Goal: Communication & Community: Answer question/provide support

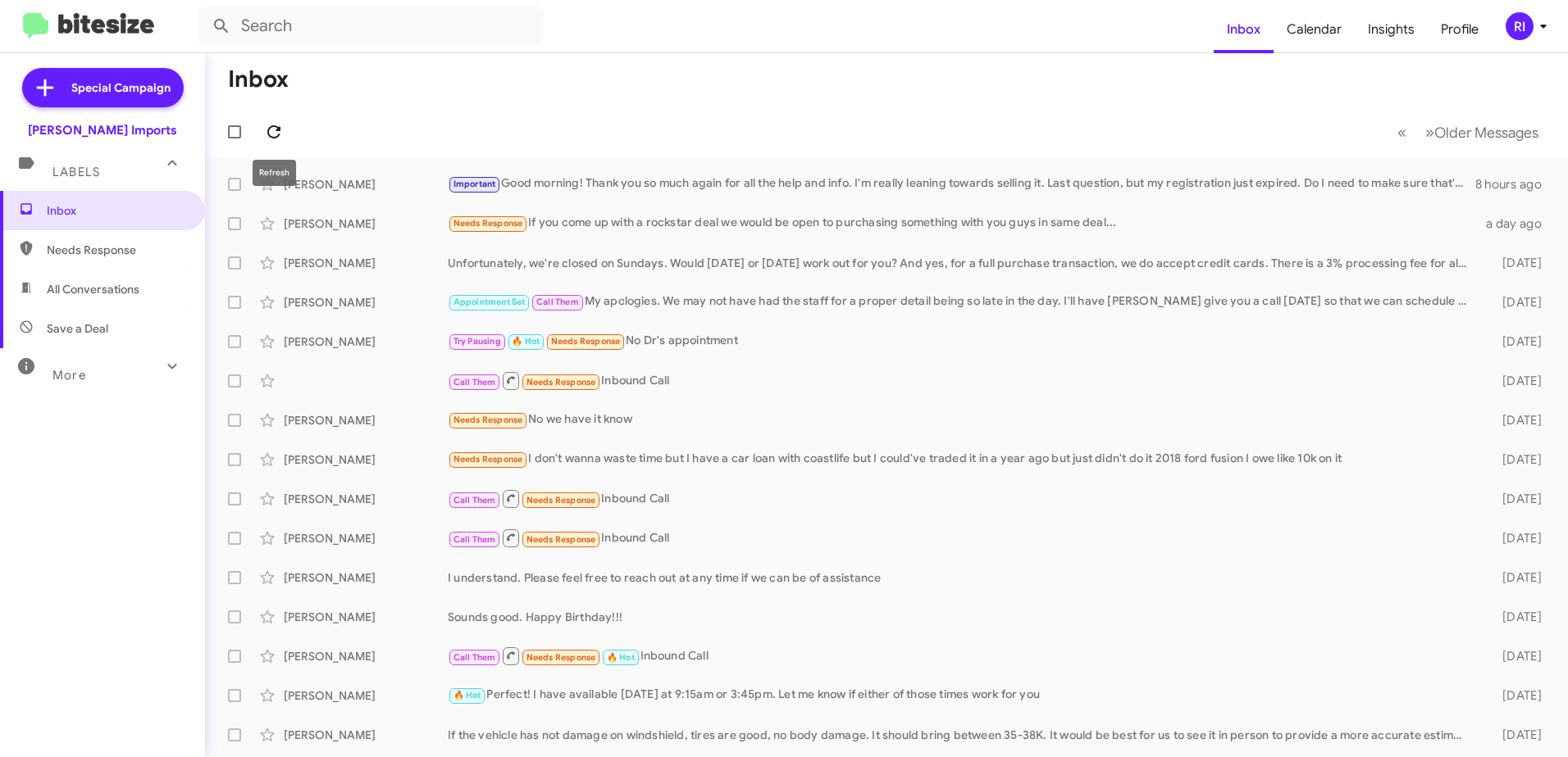
click at [270, 121] on button at bounding box center [273, 132] width 33 height 33
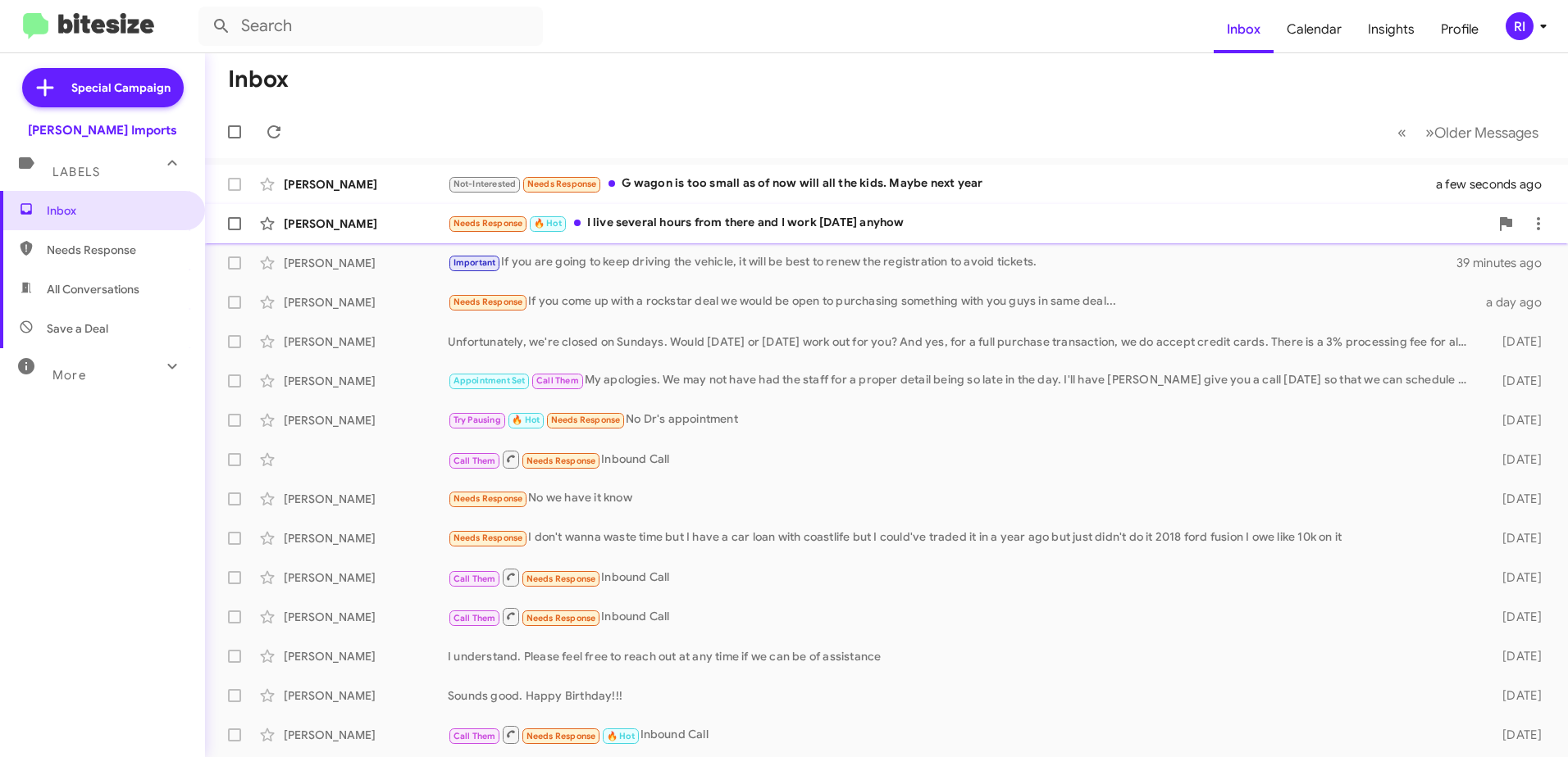
click at [719, 222] on div "Needs Response 🔥 Hot I live several hours from there and I work [DATE] anyhow" at bounding box center [969, 223] width 1041 height 19
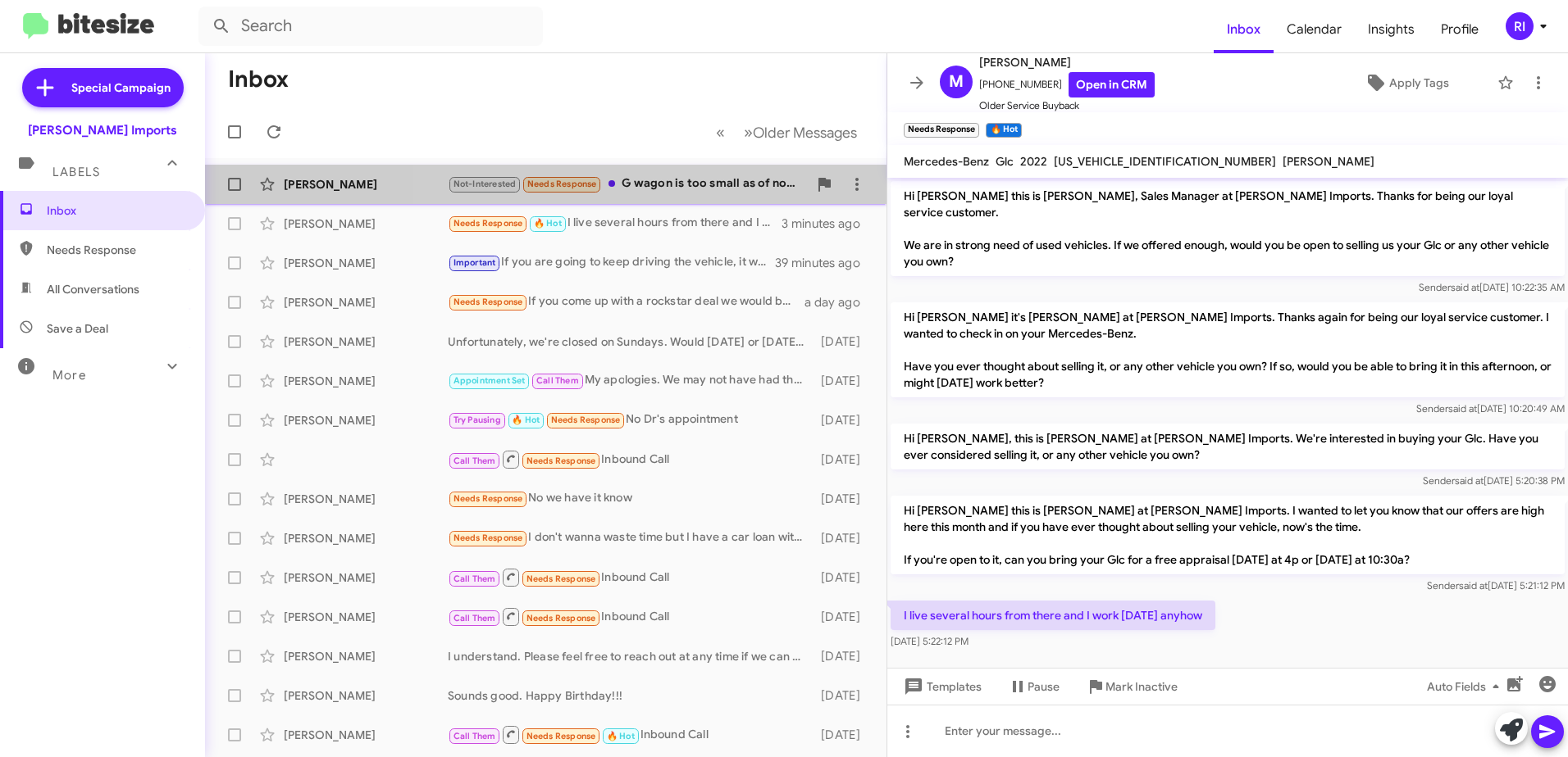
click at [650, 187] on div "Not-Interested Needs Response G wagon is too small as of now will all the kids.…" at bounding box center [628, 184] width 360 height 19
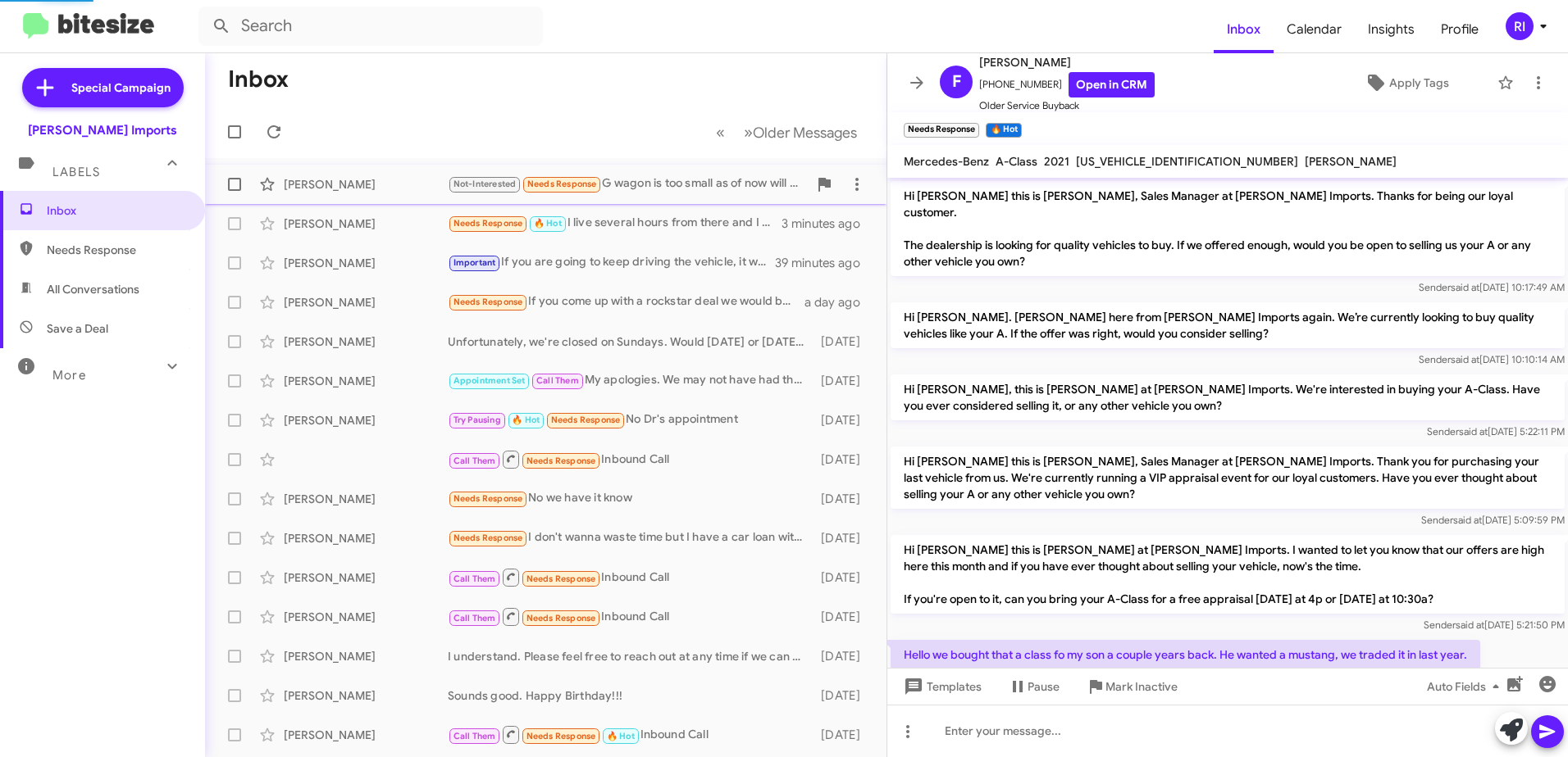
scroll to position [187, 0]
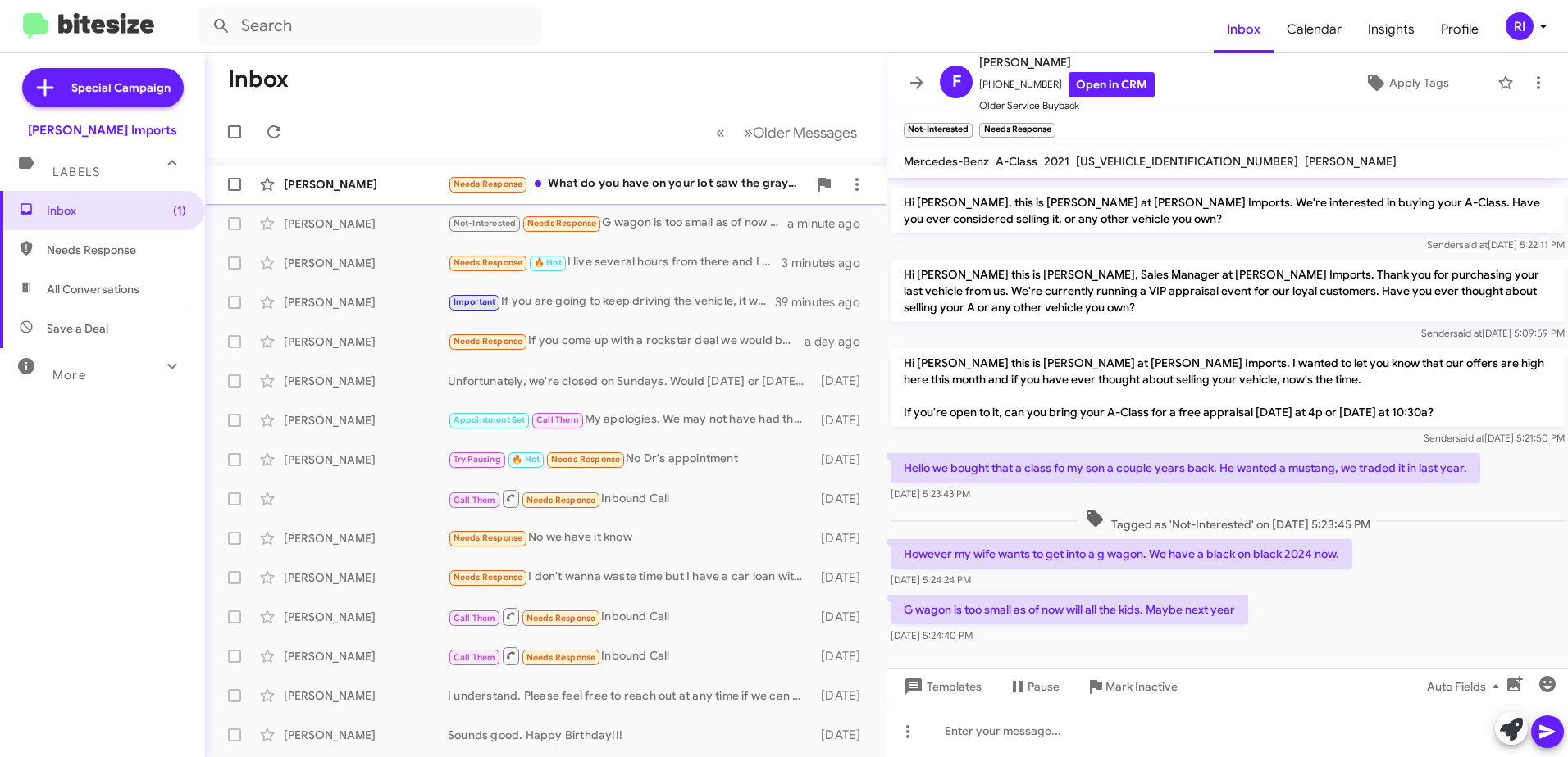
click at [603, 176] on div "Needs Response What do you have on your lot saw the gray one with a roof A/C" at bounding box center [628, 184] width 360 height 19
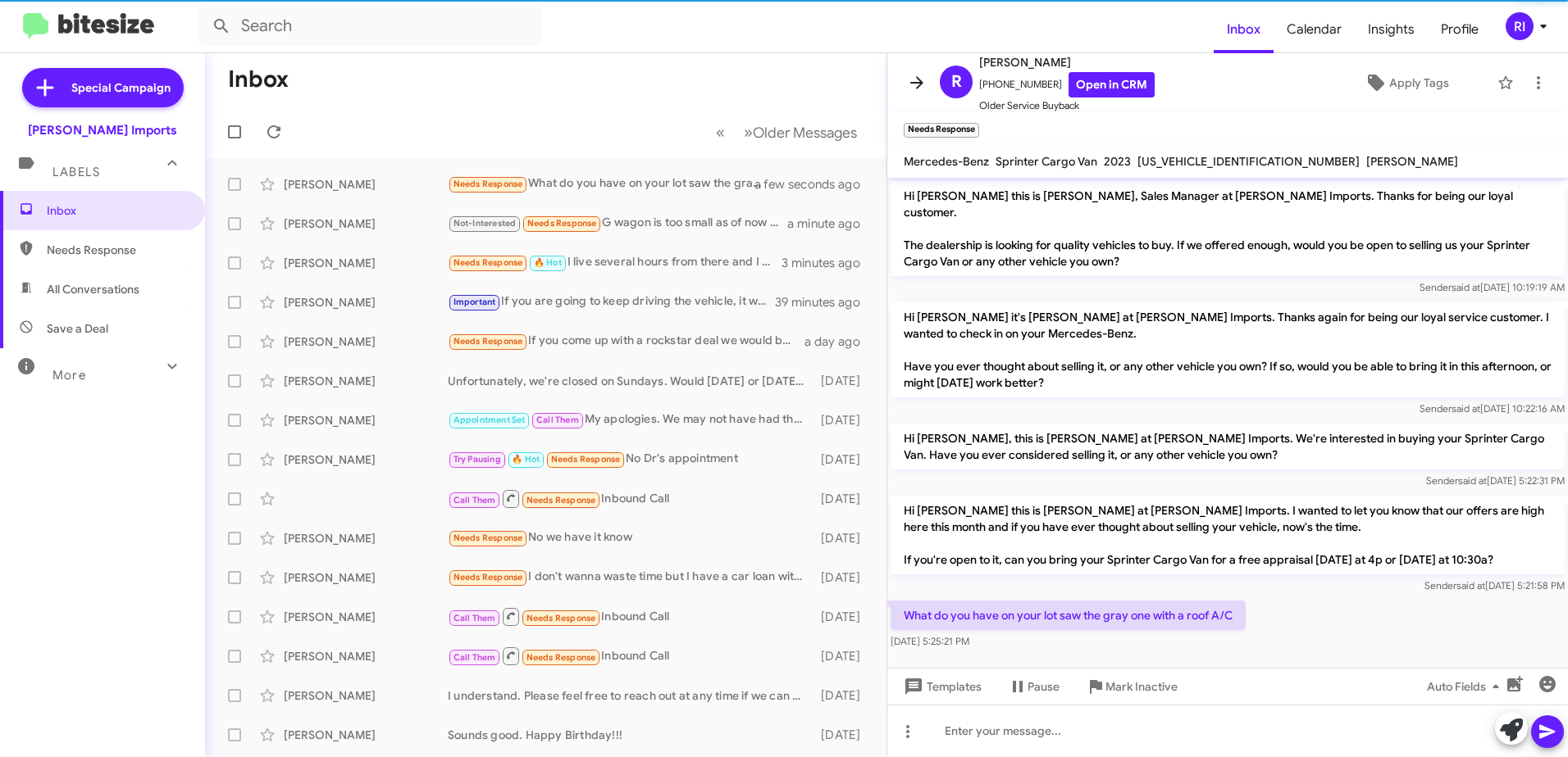
click at [915, 80] on icon at bounding box center [917, 83] width 19 height 19
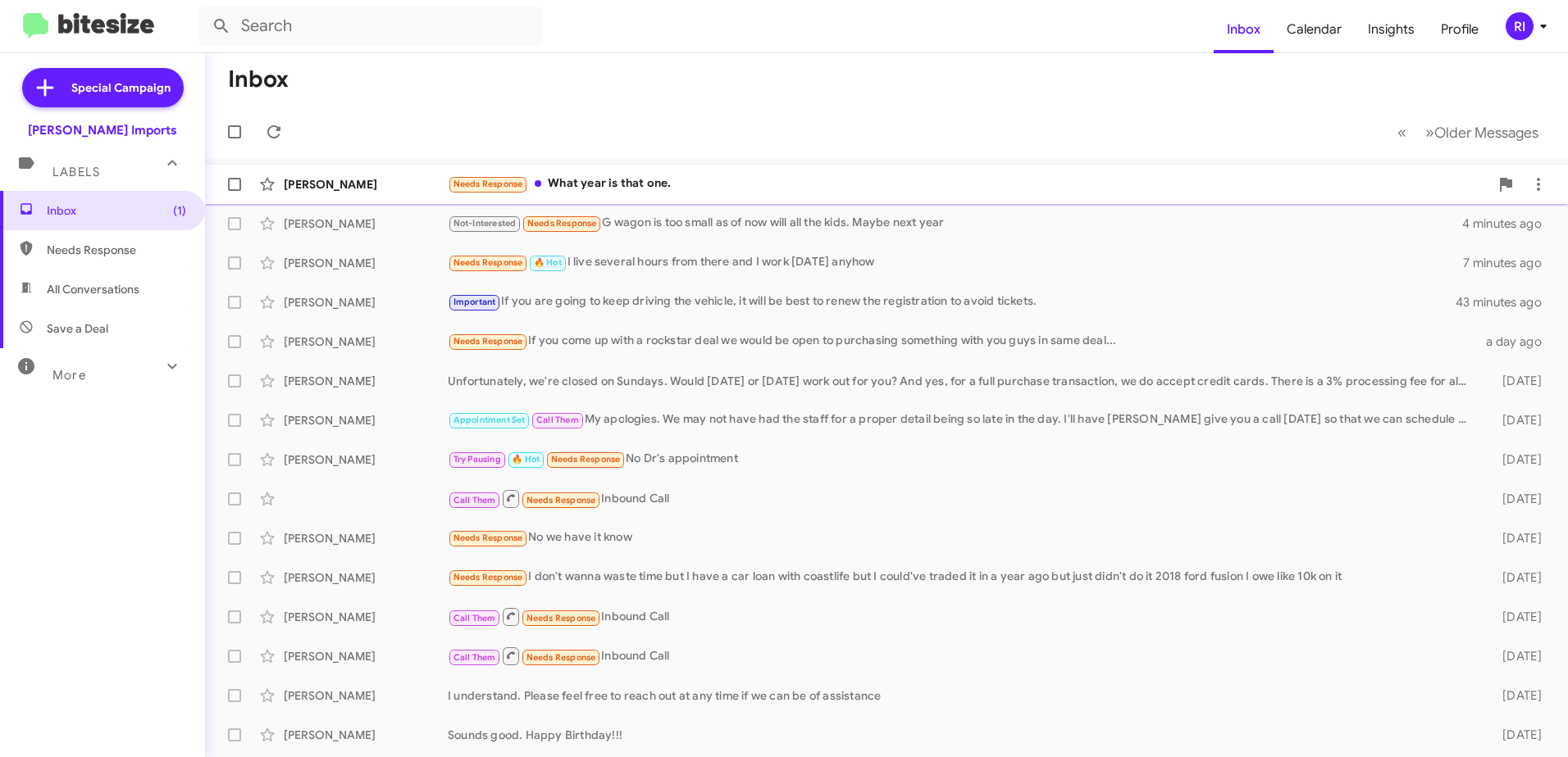
click at [588, 190] on div "Needs Response What year is that one." at bounding box center [969, 184] width 1041 height 19
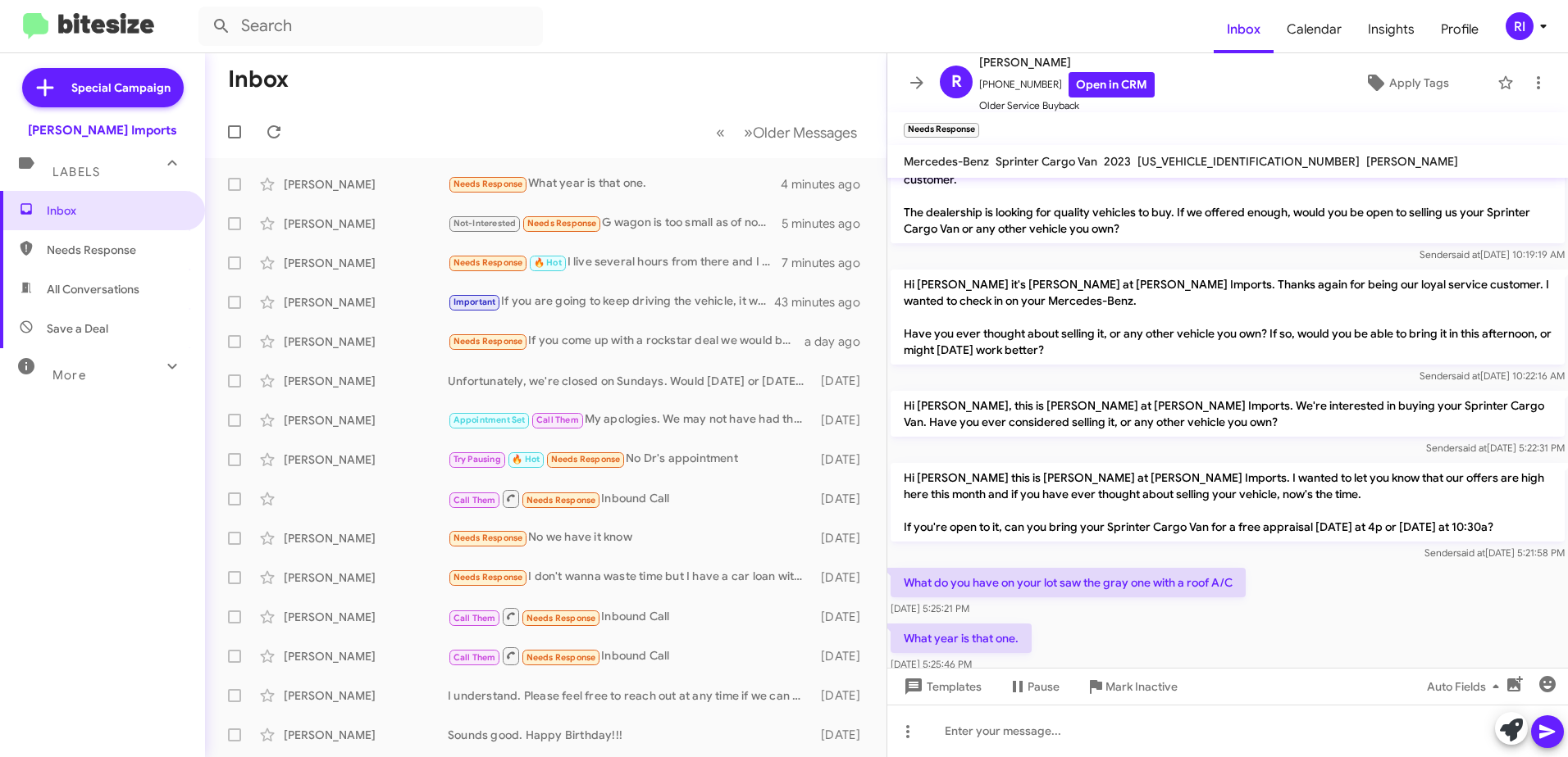
scroll to position [49, 0]
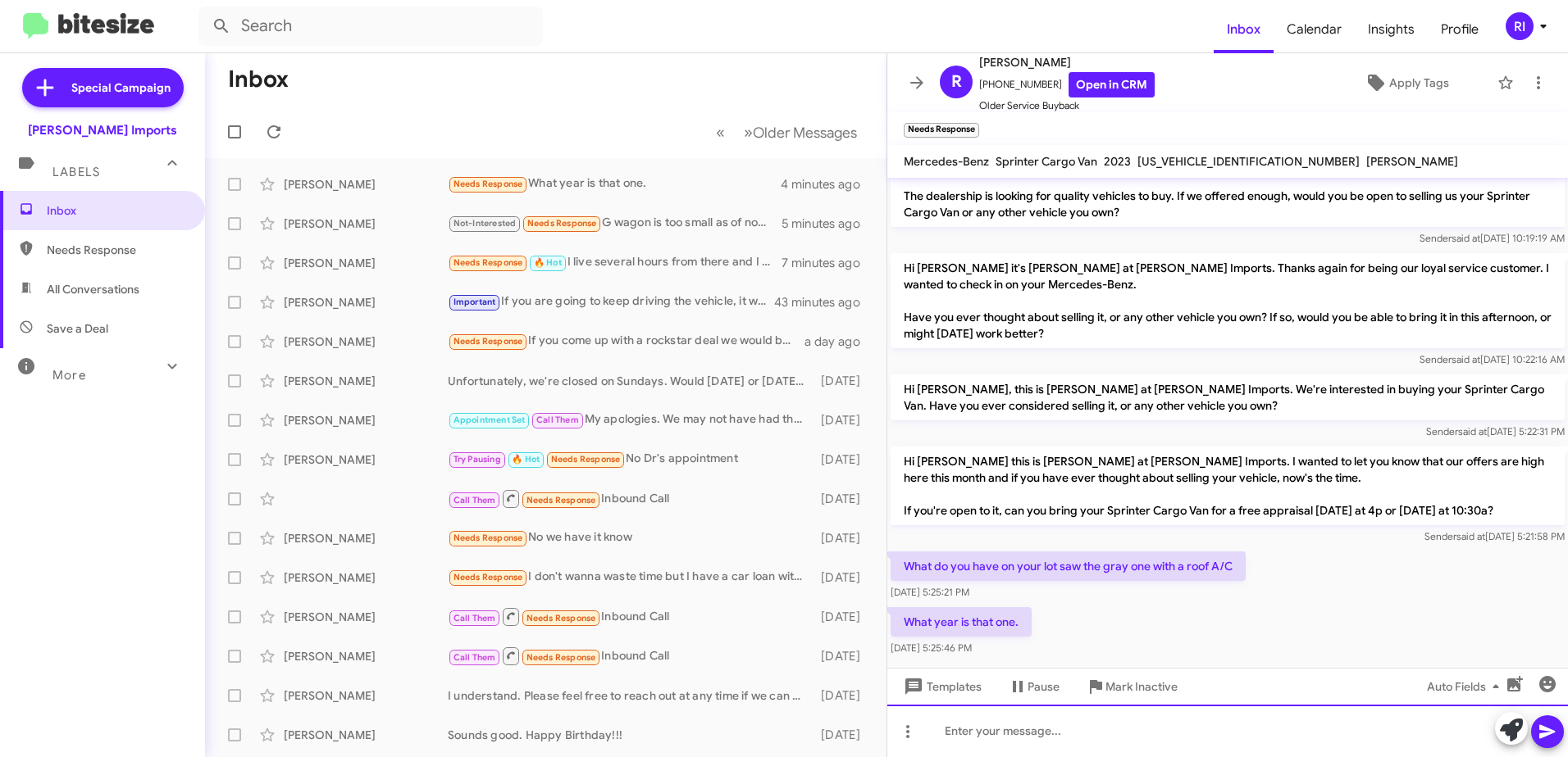
click at [1018, 723] on div at bounding box center [1228, 731] width 681 height 52
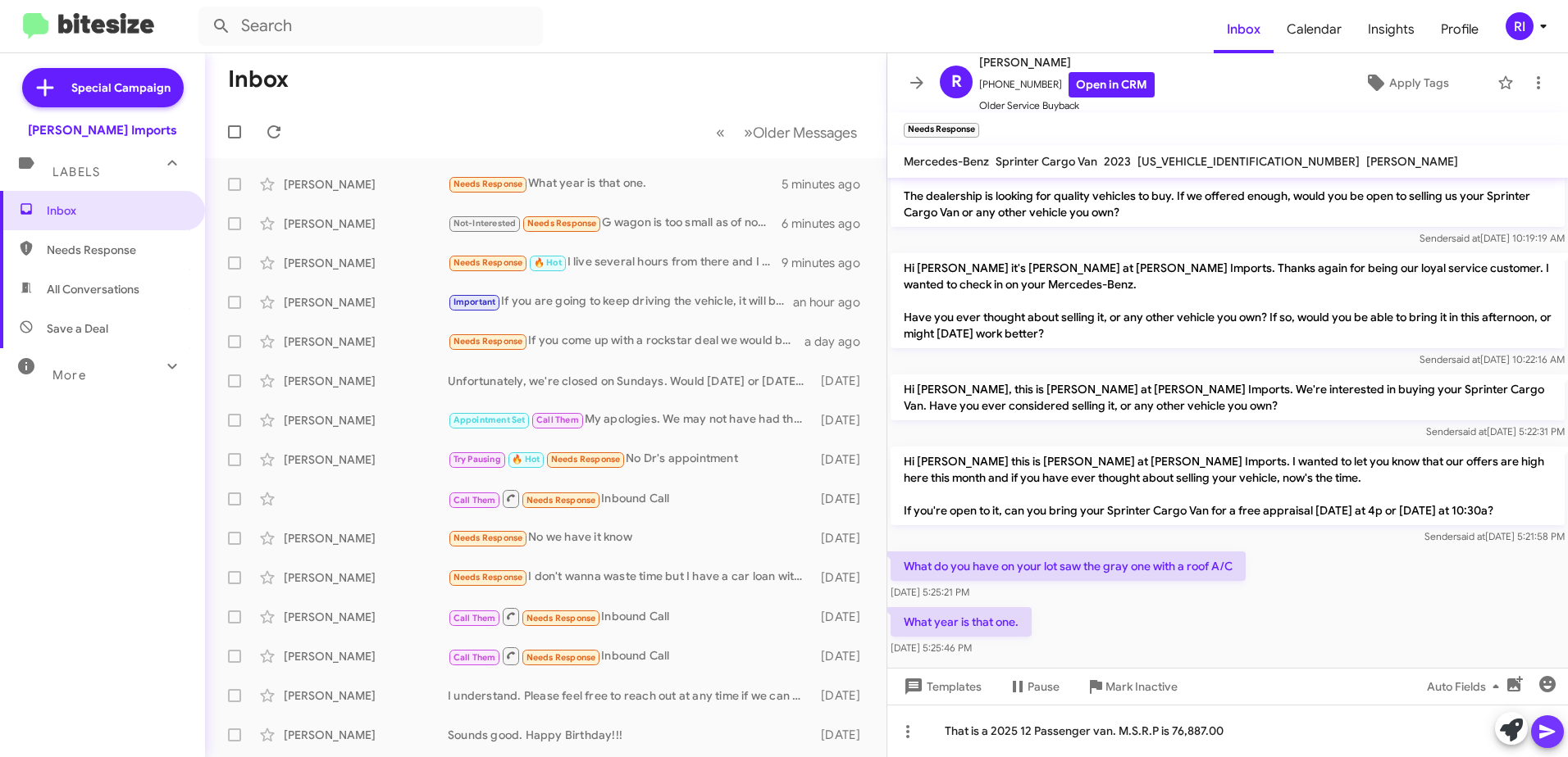
click at [1552, 731] on icon at bounding box center [1547, 732] width 16 height 14
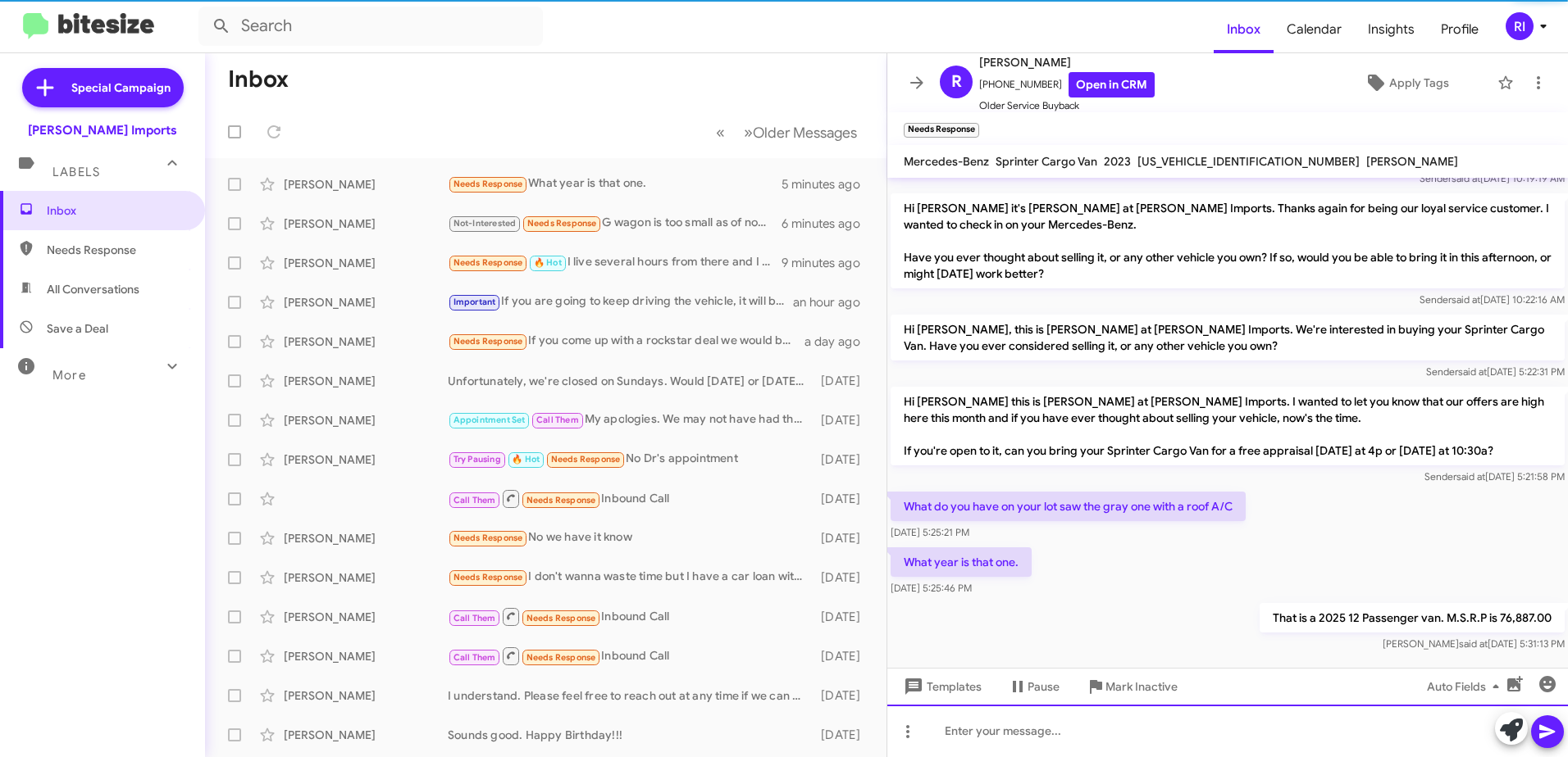
scroll to position [76, 0]
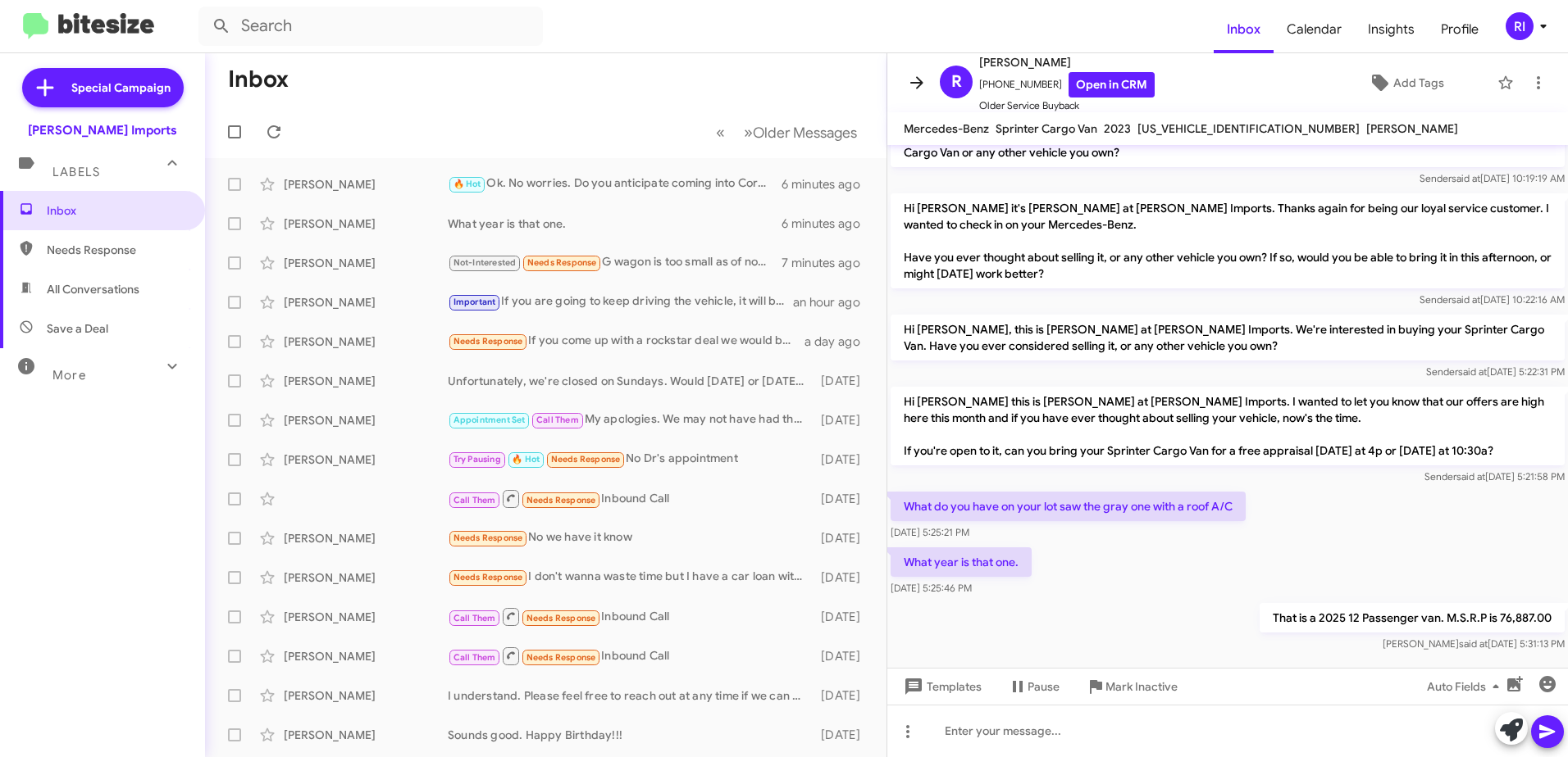
click at [911, 87] on icon at bounding box center [917, 83] width 19 height 19
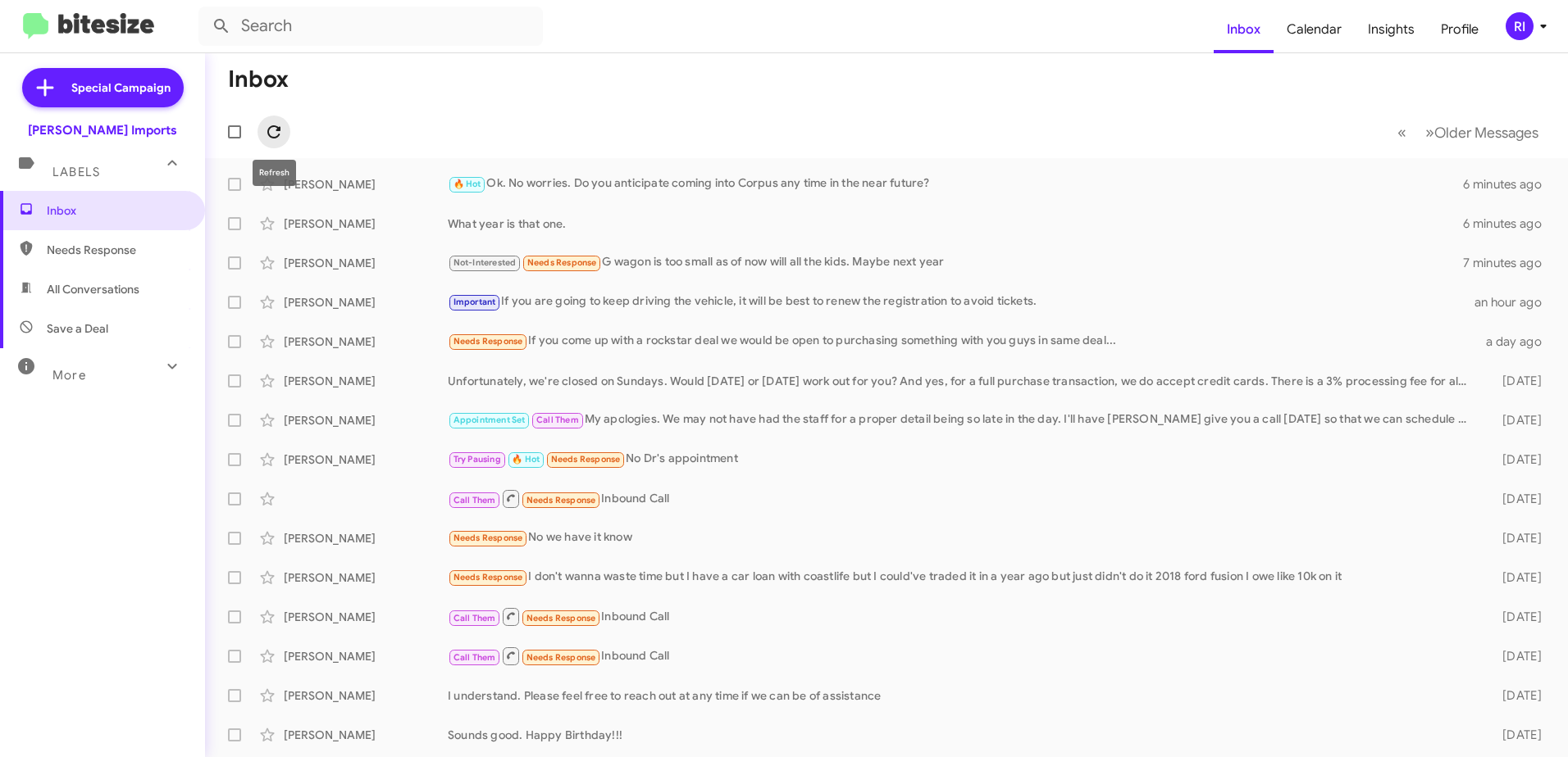
click at [277, 123] on icon at bounding box center [274, 132] width 19 height 19
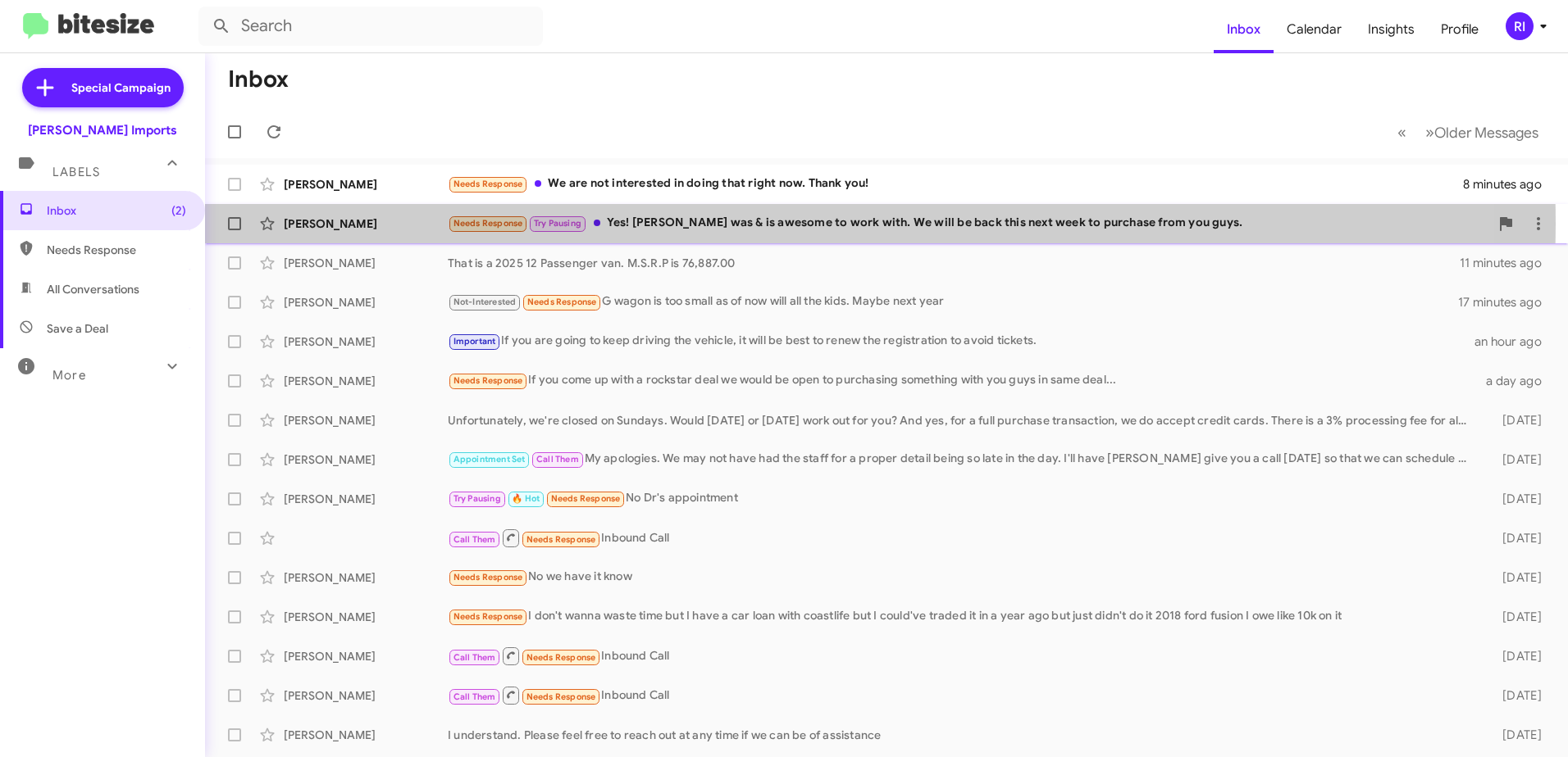
click at [691, 223] on div "Needs Response Try Pausing Yes! [PERSON_NAME] was & is awesome to work with. We…" at bounding box center [969, 223] width 1041 height 19
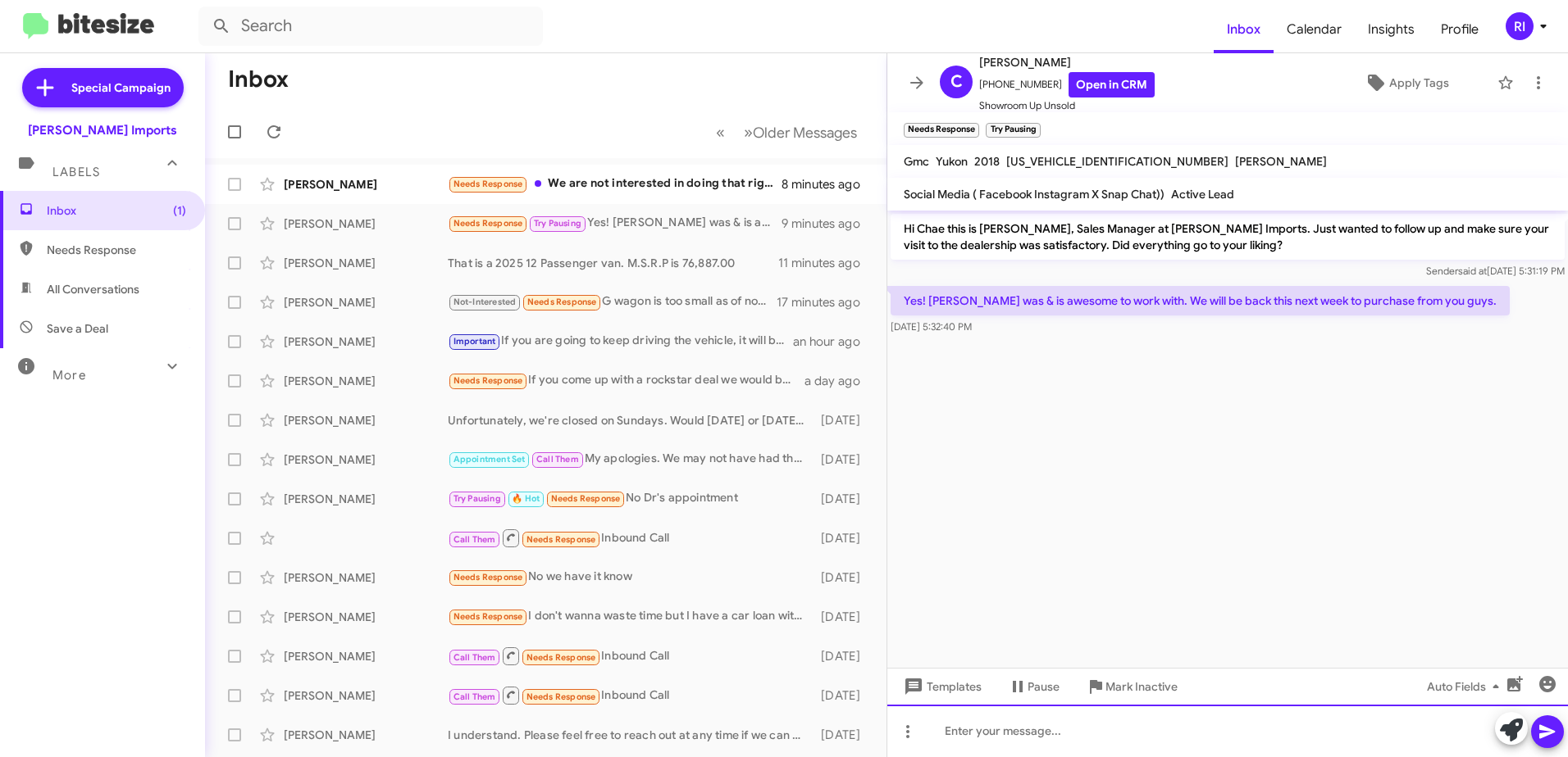
click at [1001, 731] on div at bounding box center [1228, 731] width 681 height 52
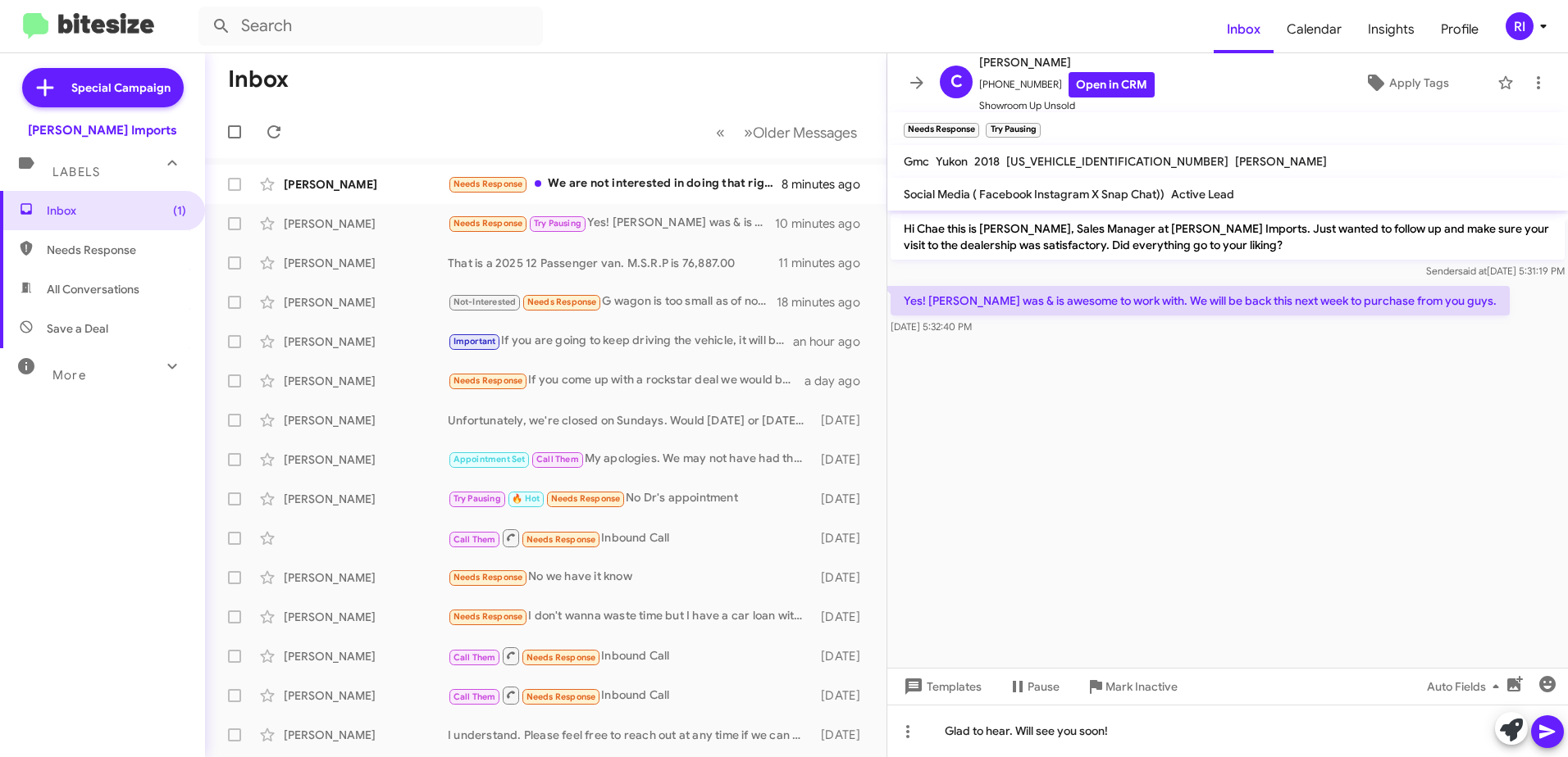
click at [1548, 724] on icon at bounding box center [1548, 731] width 19 height 19
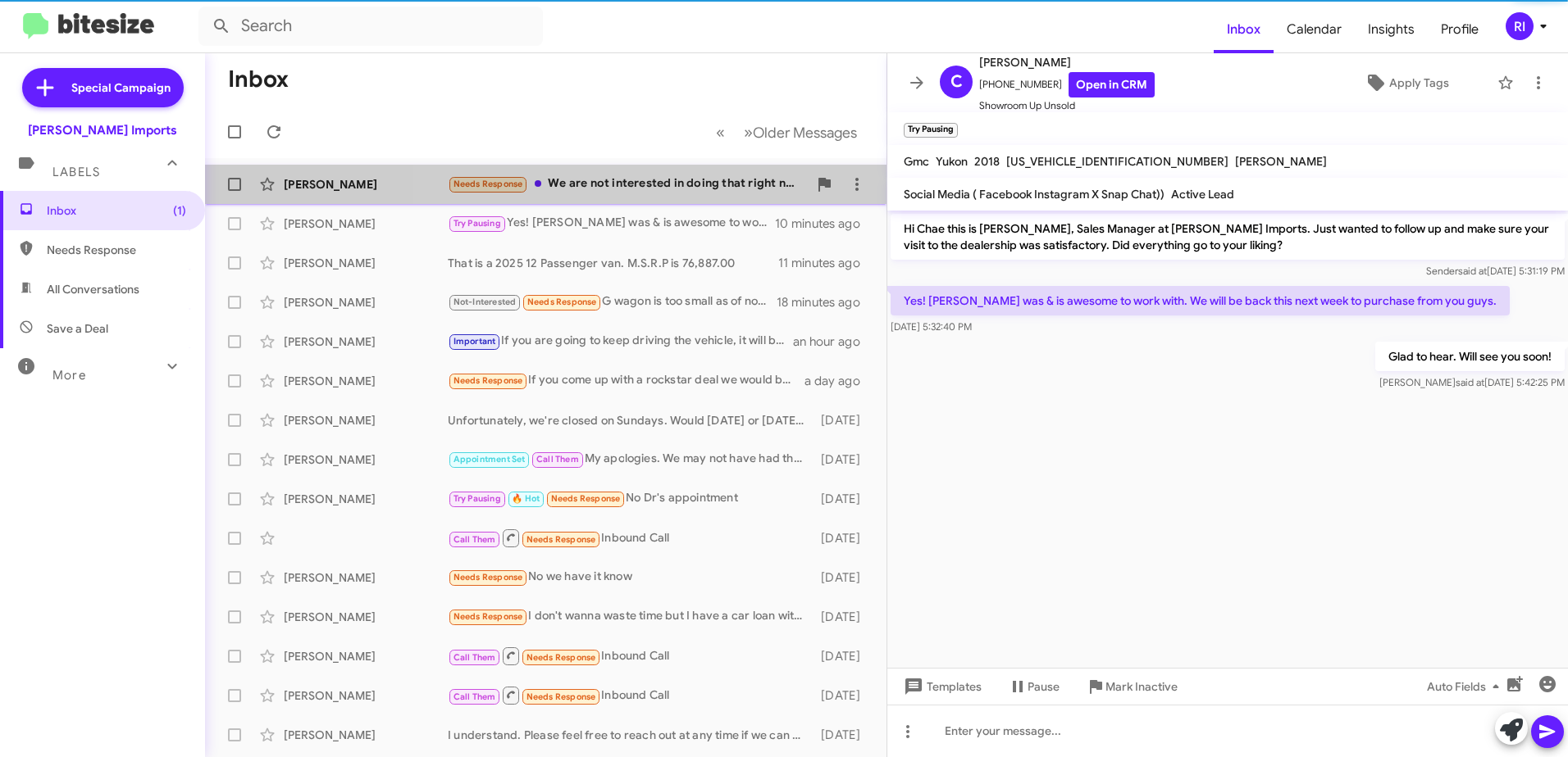
click at [675, 186] on div "Needs Response We are not interested in doing that right now. Thank you!" at bounding box center [628, 184] width 360 height 19
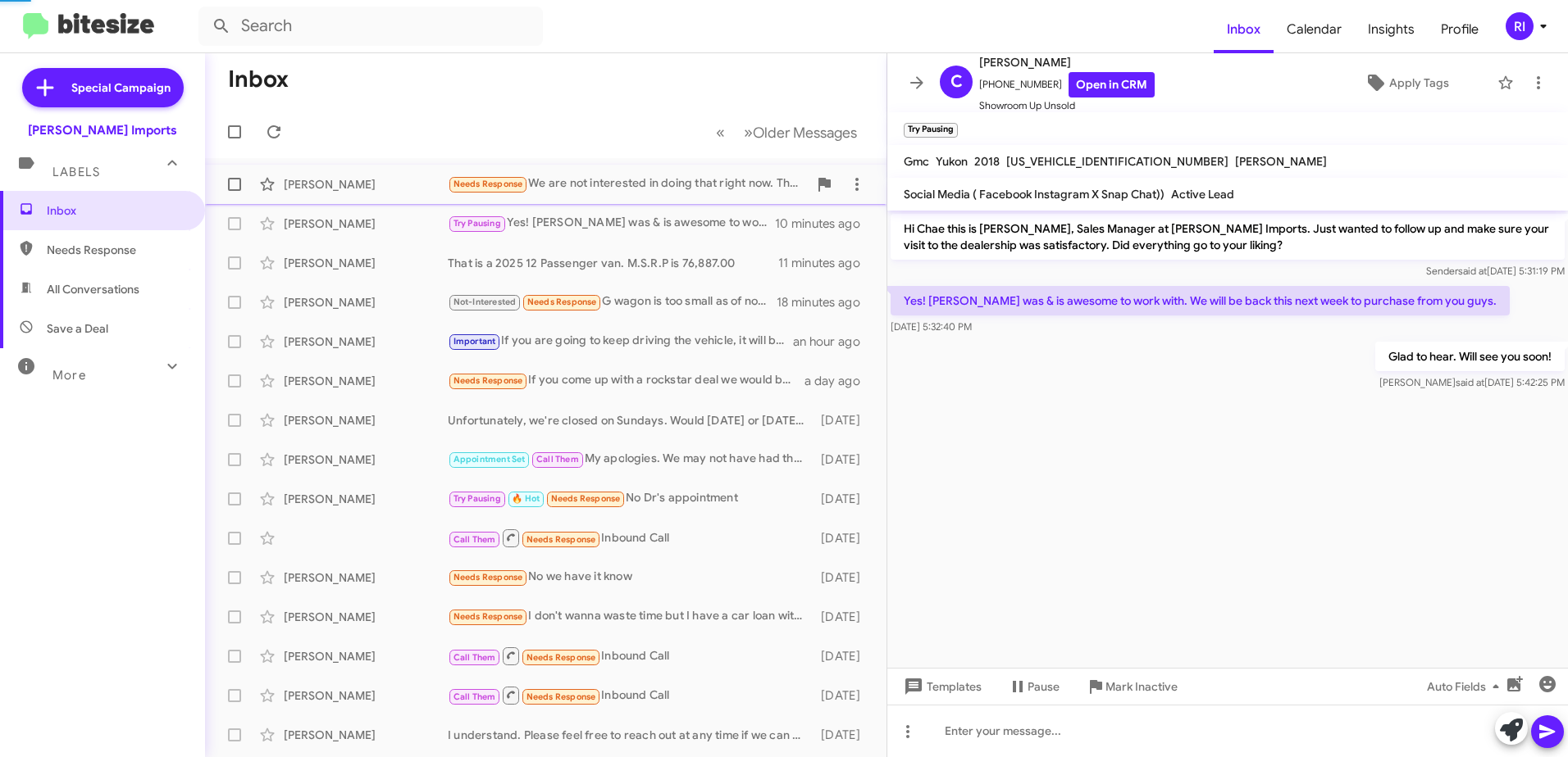
scroll to position [251, 0]
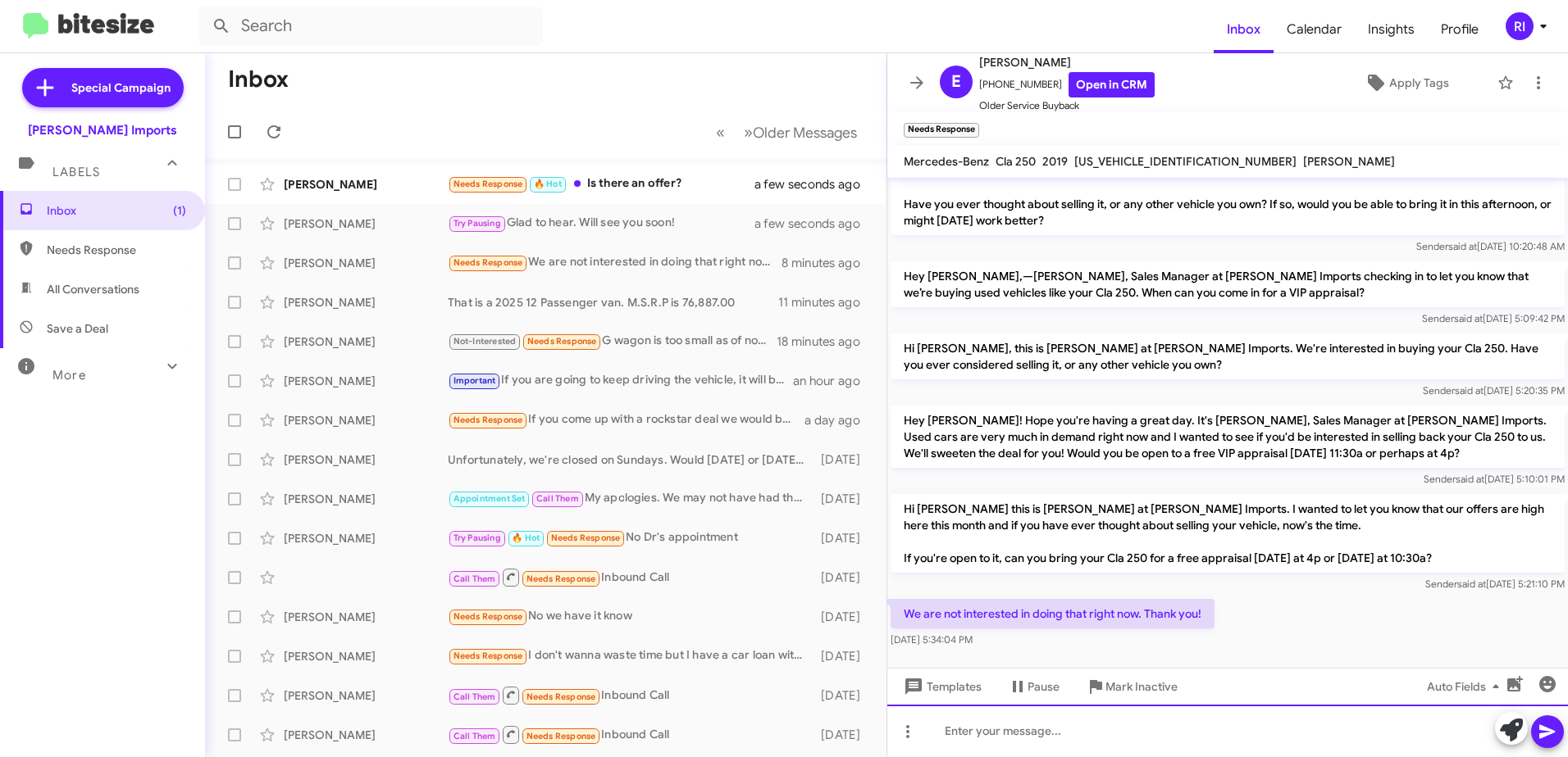
click at [989, 738] on div at bounding box center [1228, 731] width 681 height 52
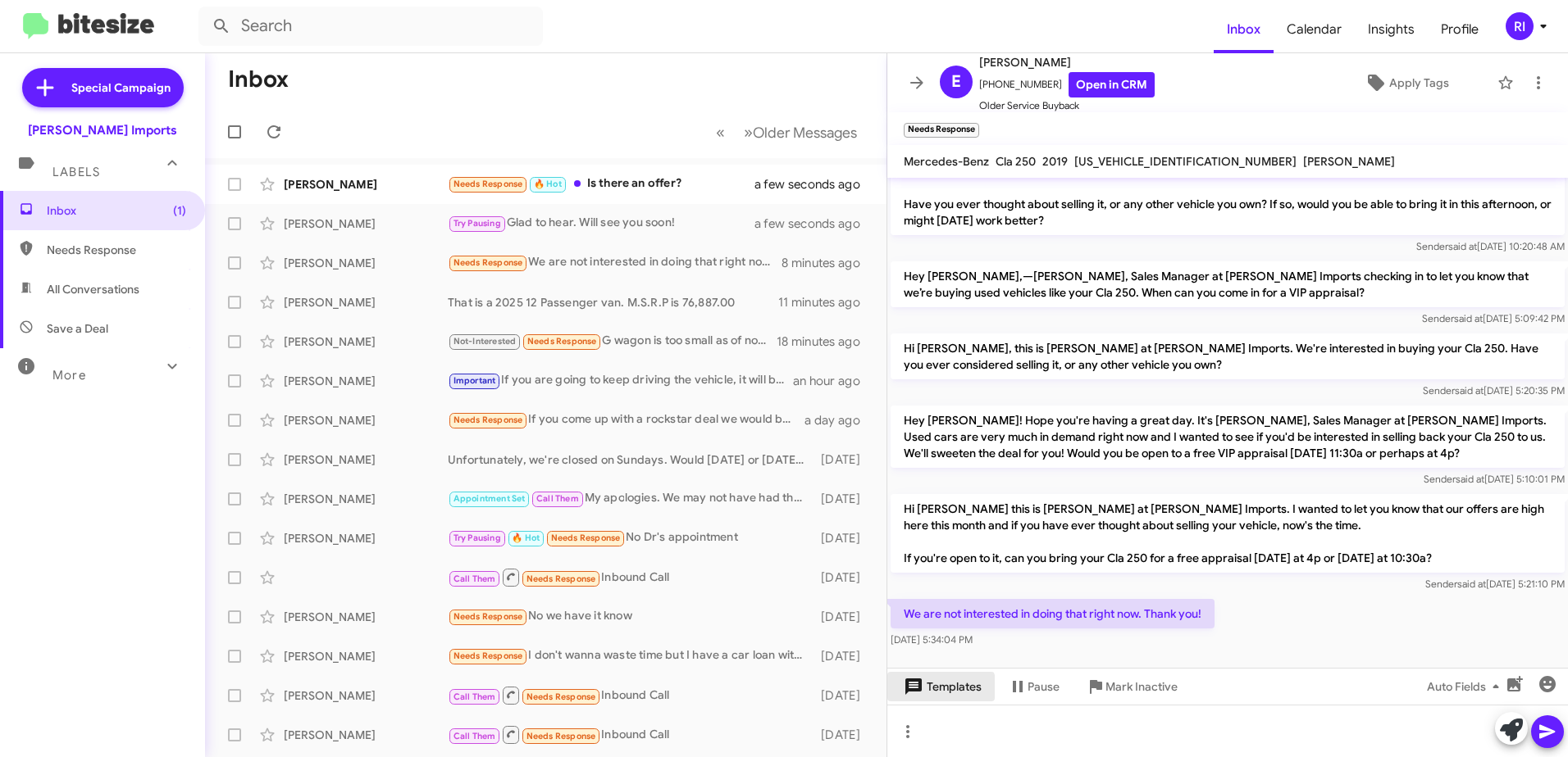
click at [932, 693] on span "Templates" at bounding box center [941, 686] width 81 height 29
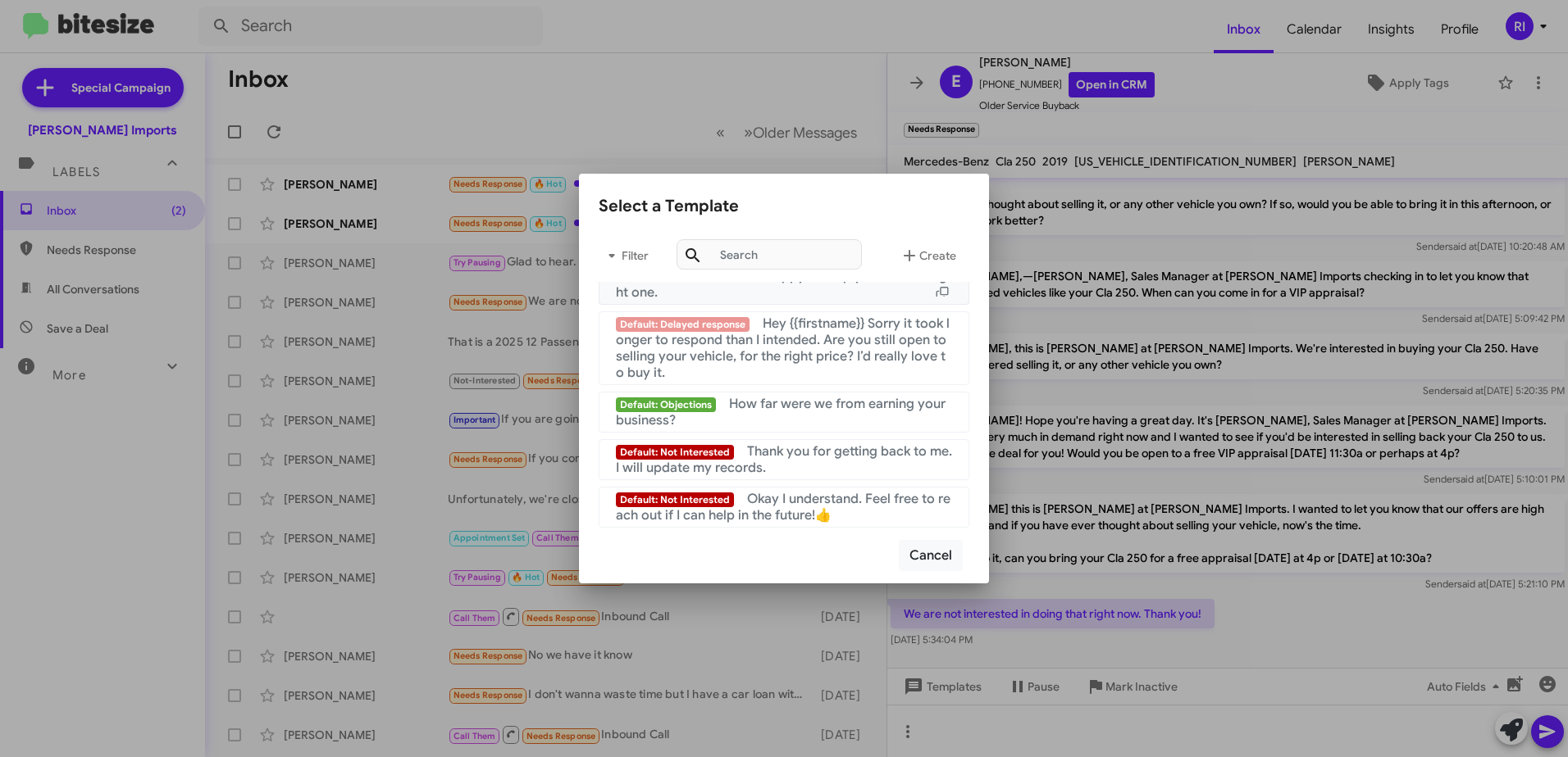
scroll to position [1100, 0]
click at [770, 511] on span "Okay I understand. Feel free to reach out if I can help in the future!👍" at bounding box center [783, 507] width 335 height 33
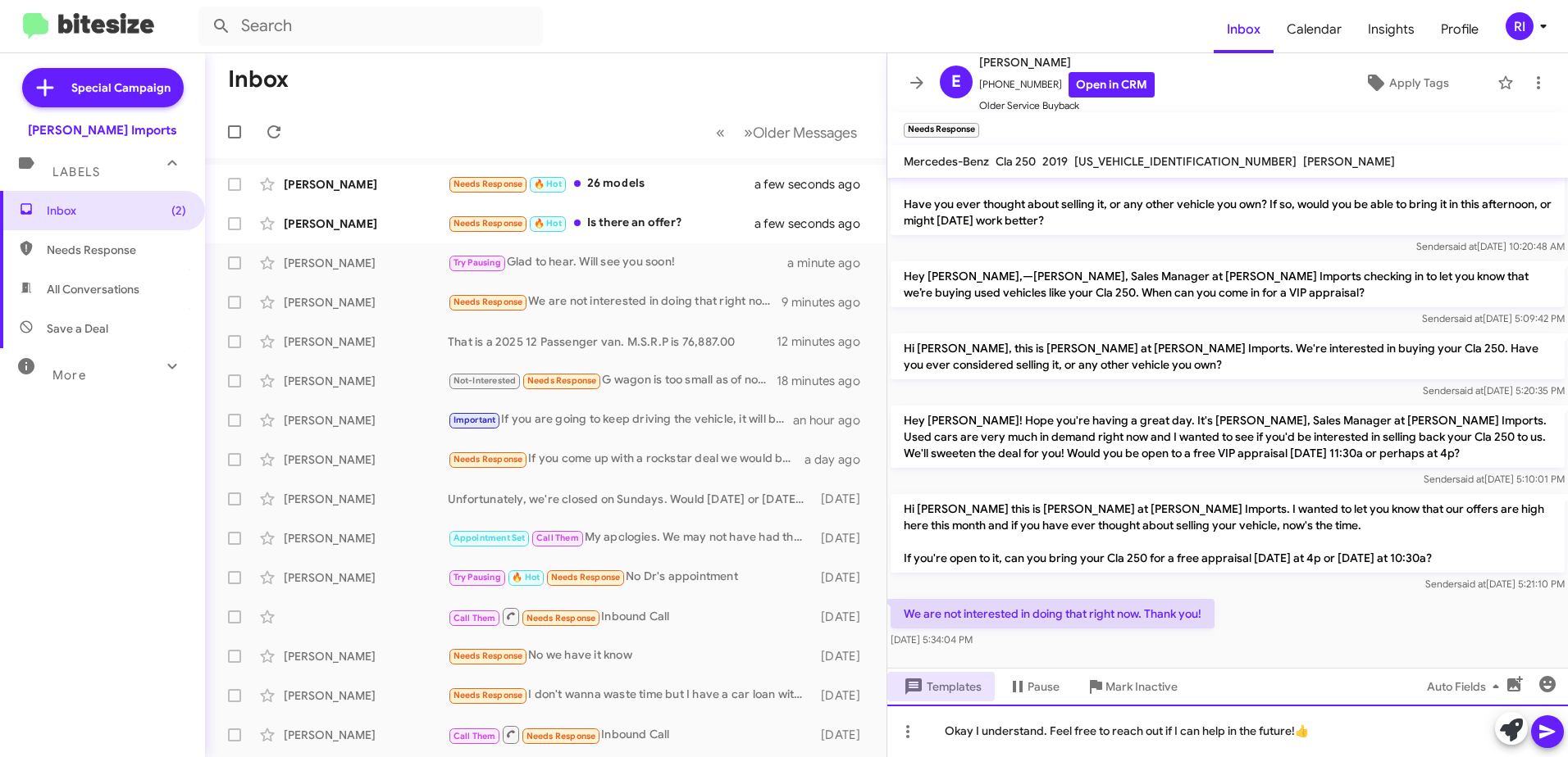
click at [974, 731] on div "Okay I understand. Feel free to reach out if I can help in the future!👍" at bounding box center [1228, 731] width 681 height 52
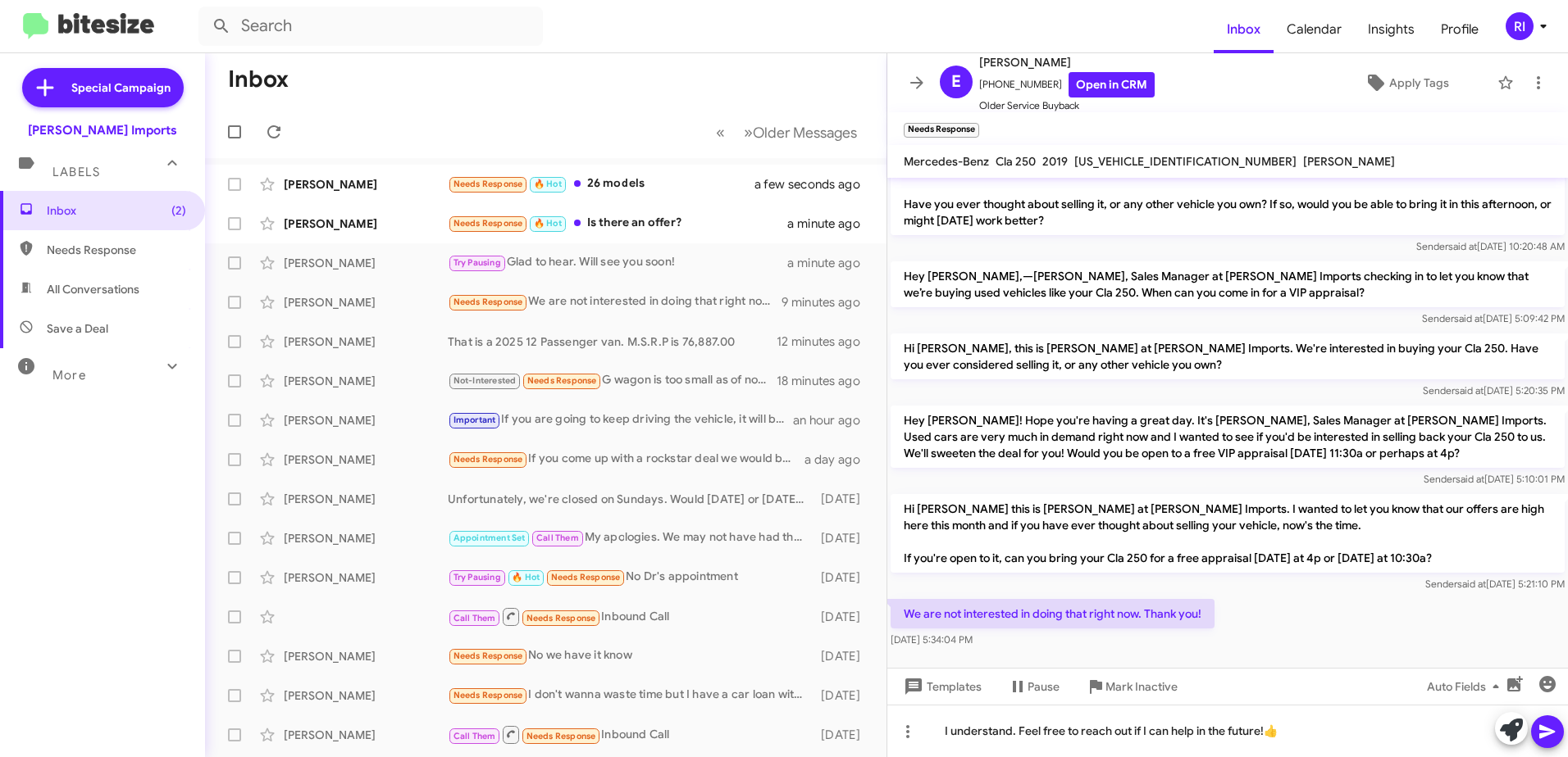
click at [1553, 727] on icon at bounding box center [1548, 731] width 19 height 19
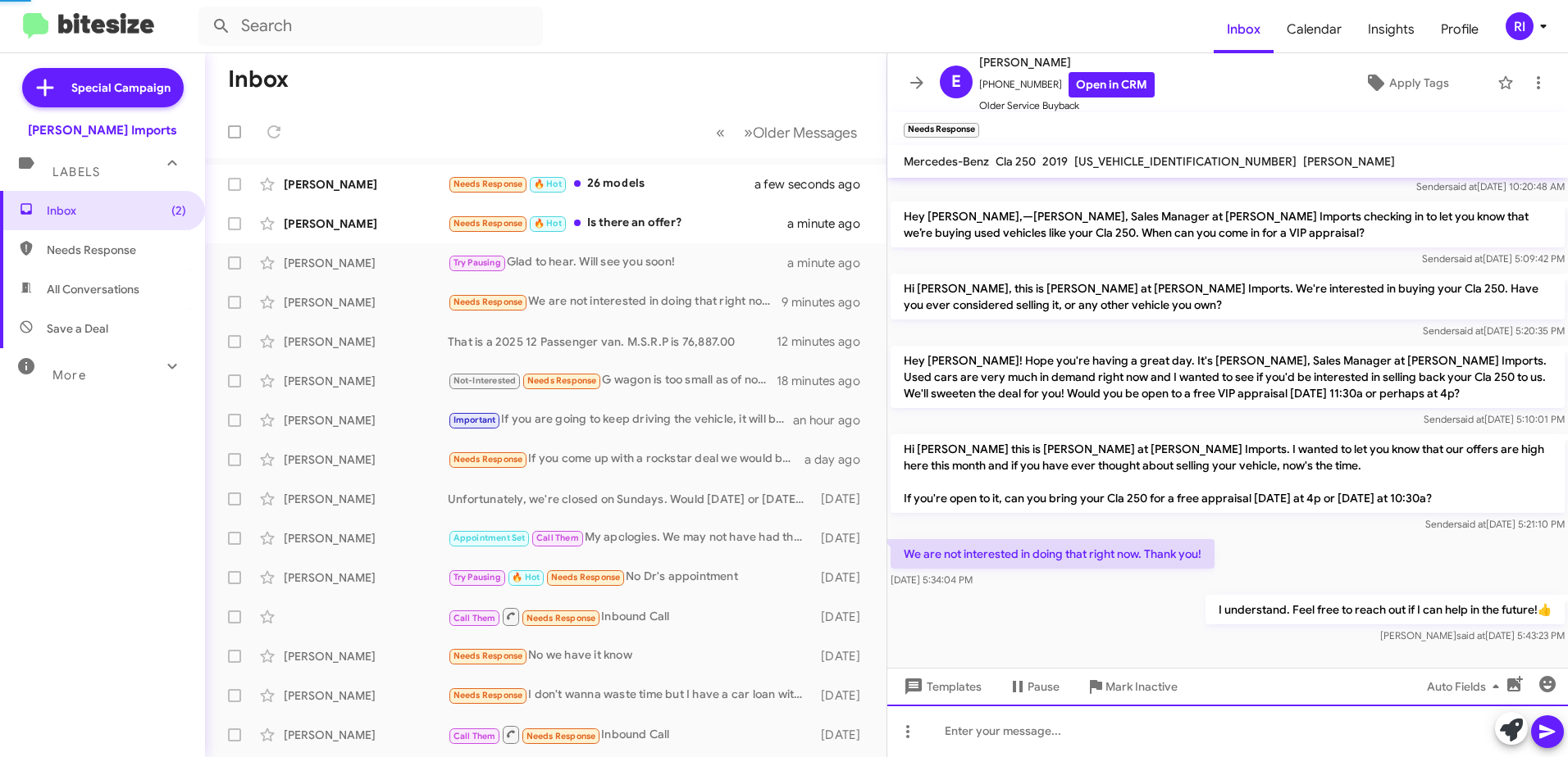
scroll to position [278, 0]
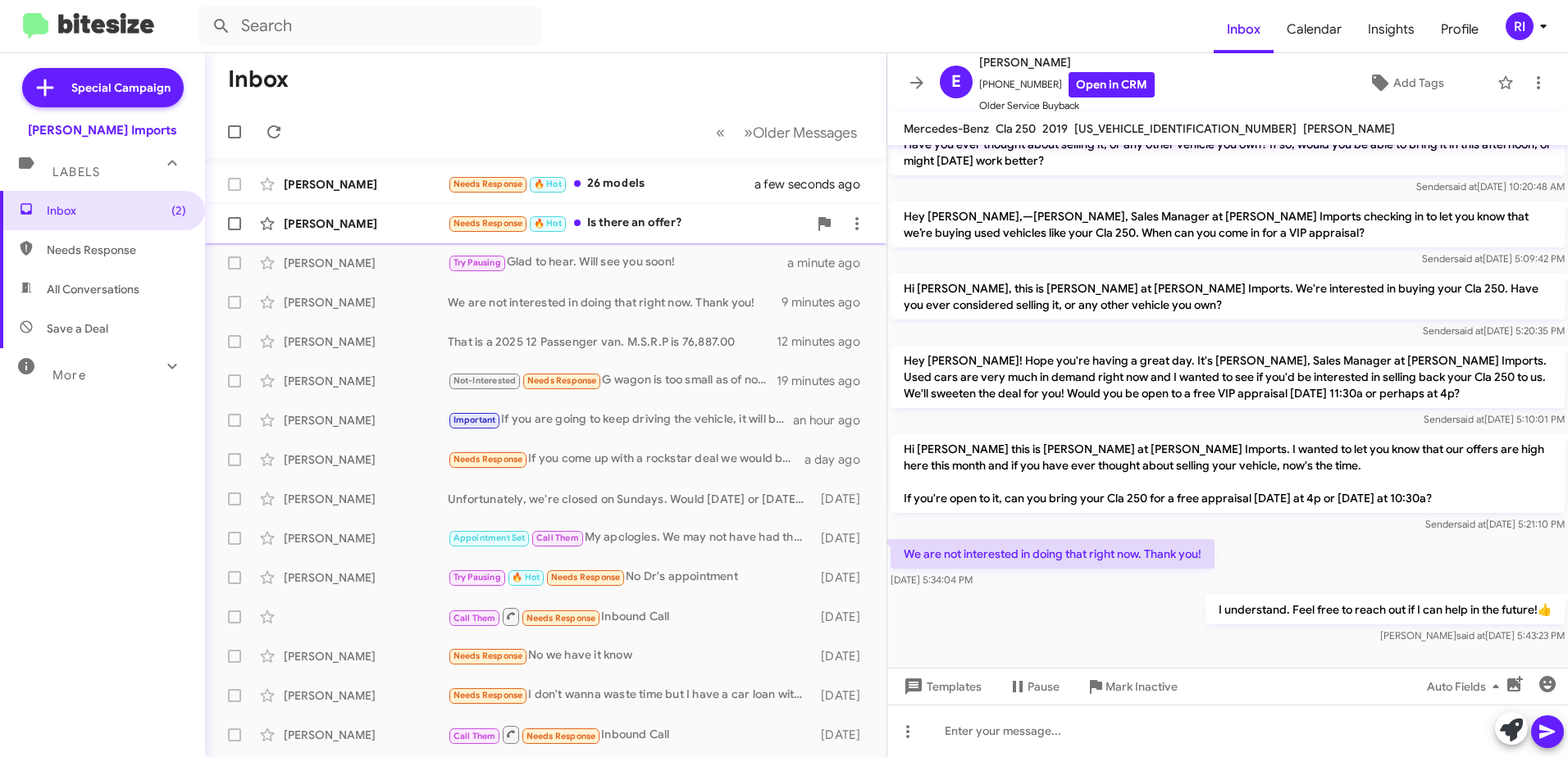
click at [643, 221] on div "Needs Response 🔥 Hot Is there an offer?" at bounding box center [628, 223] width 360 height 19
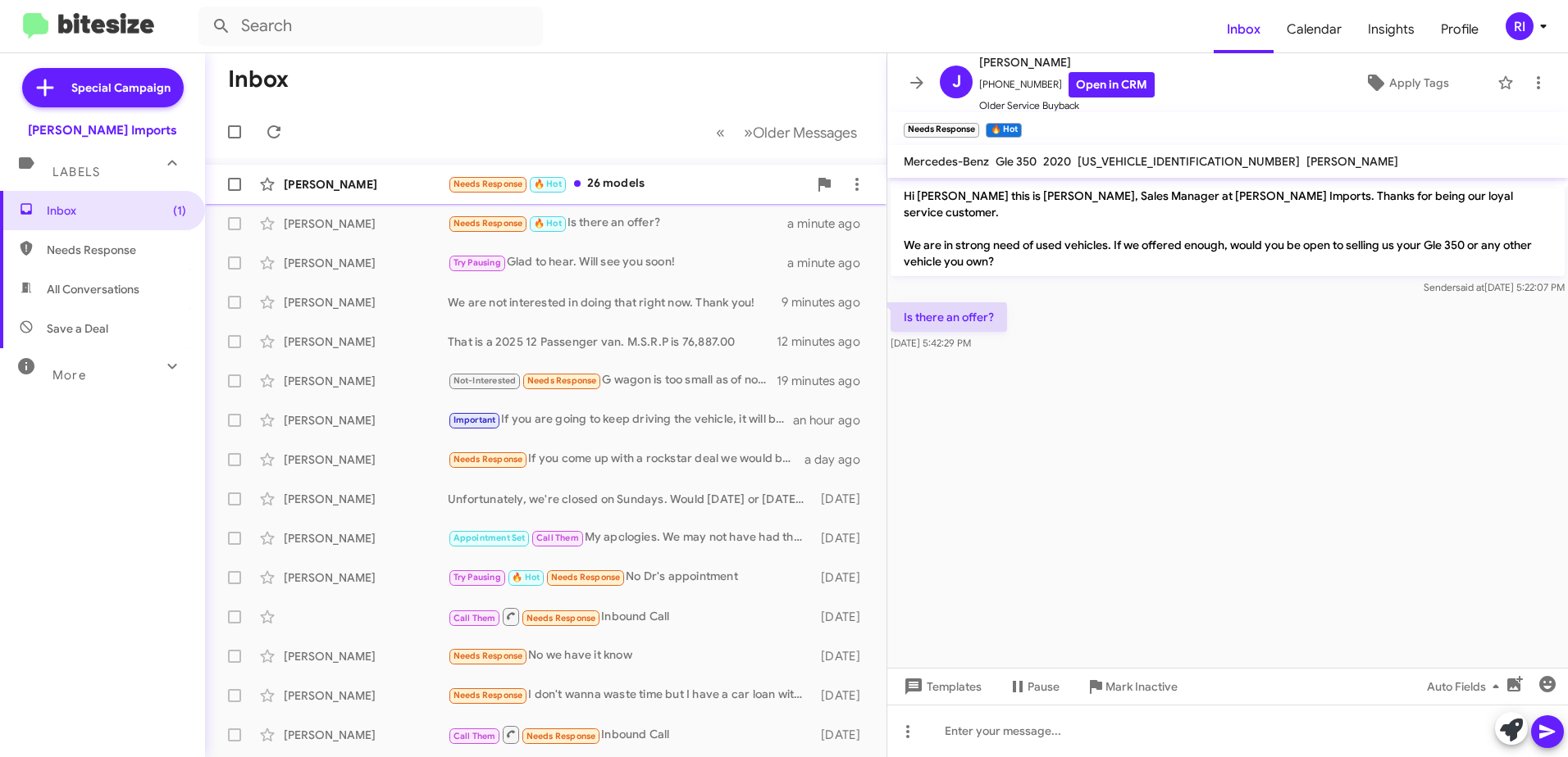
click at [618, 175] on div "Needs Response 🔥 Hot 26 models" at bounding box center [628, 184] width 360 height 19
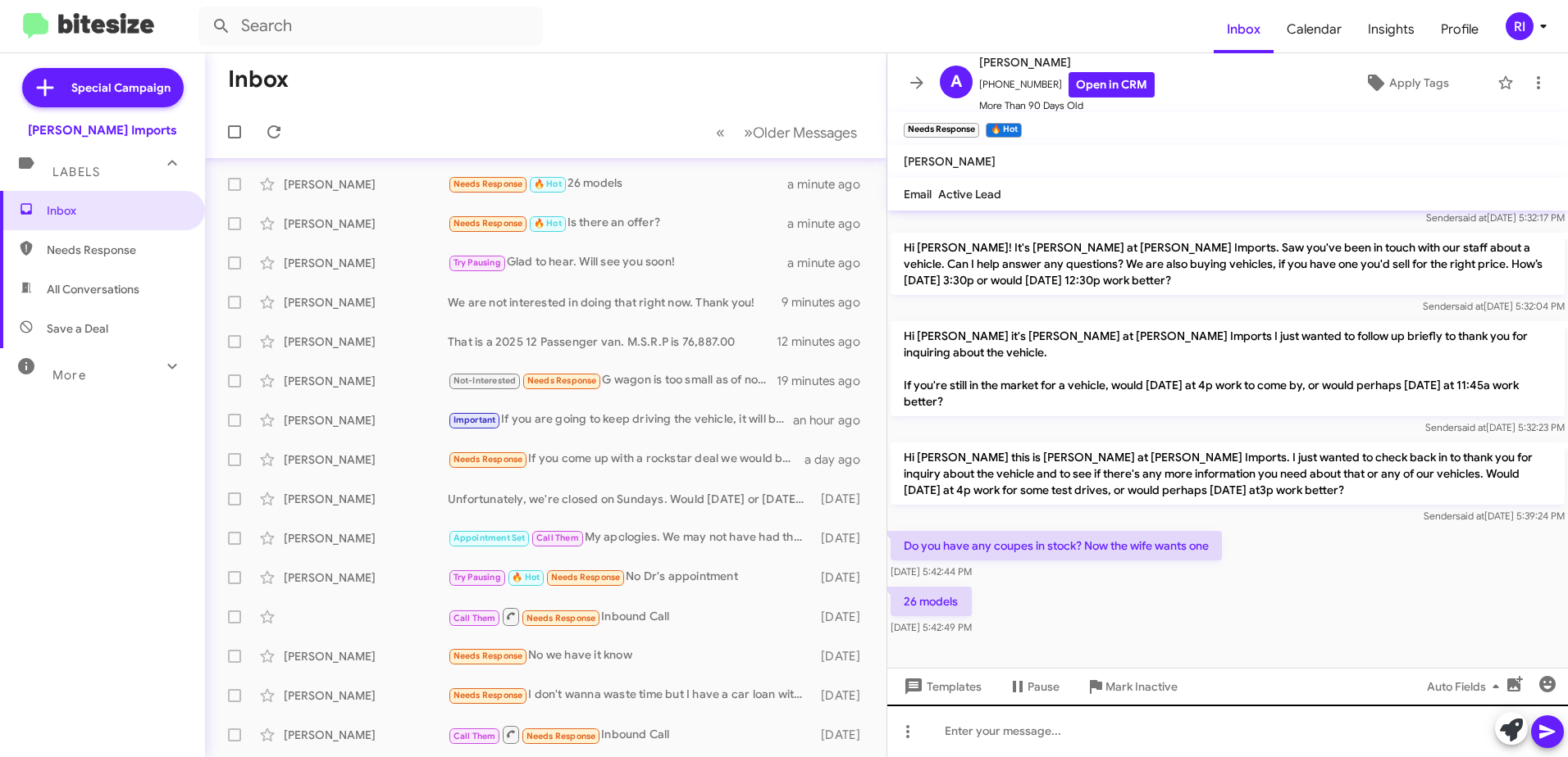
scroll to position [194, 0]
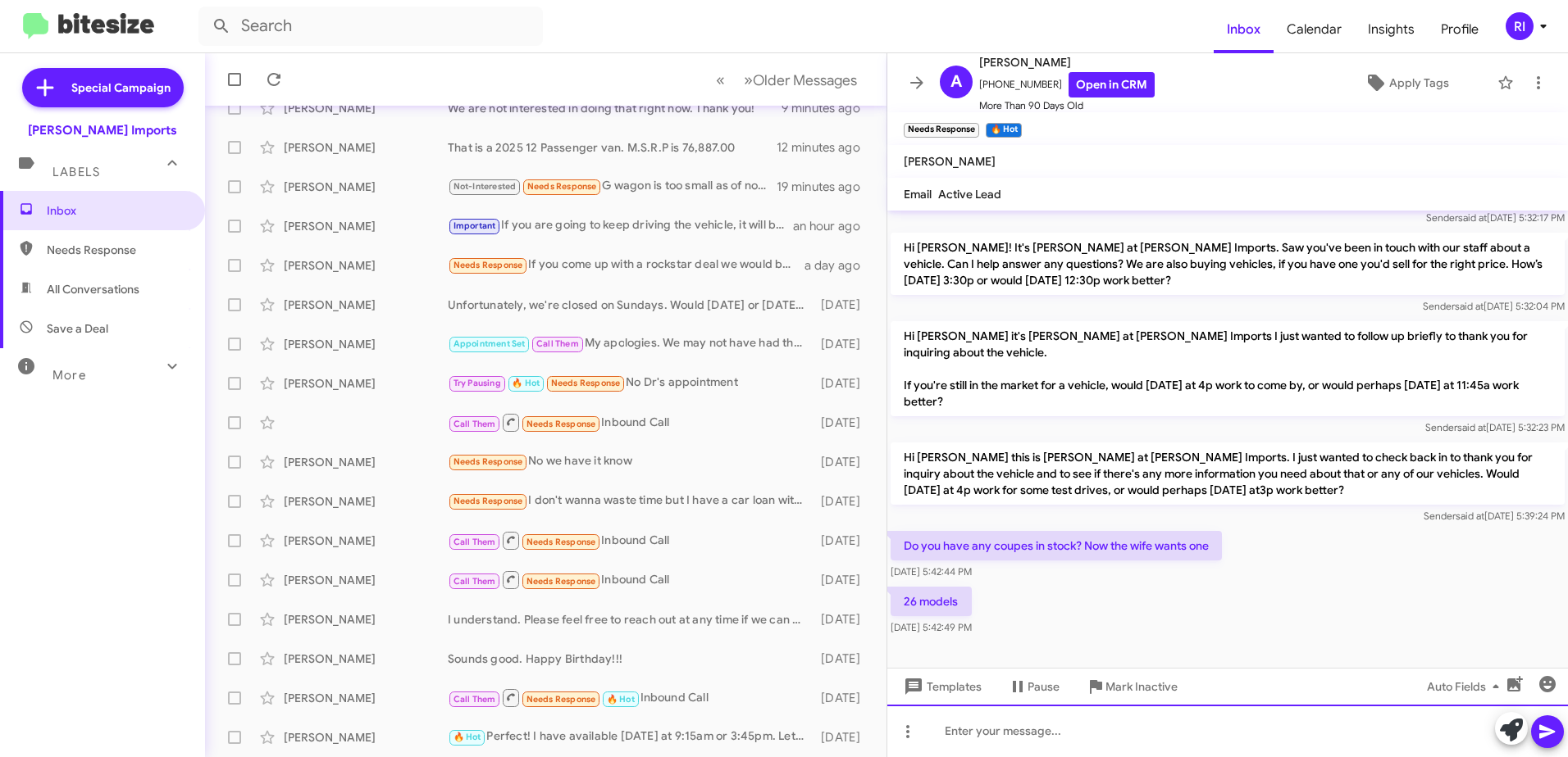
click at [1009, 731] on div at bounding box center [1228, 731] width 681 height 52
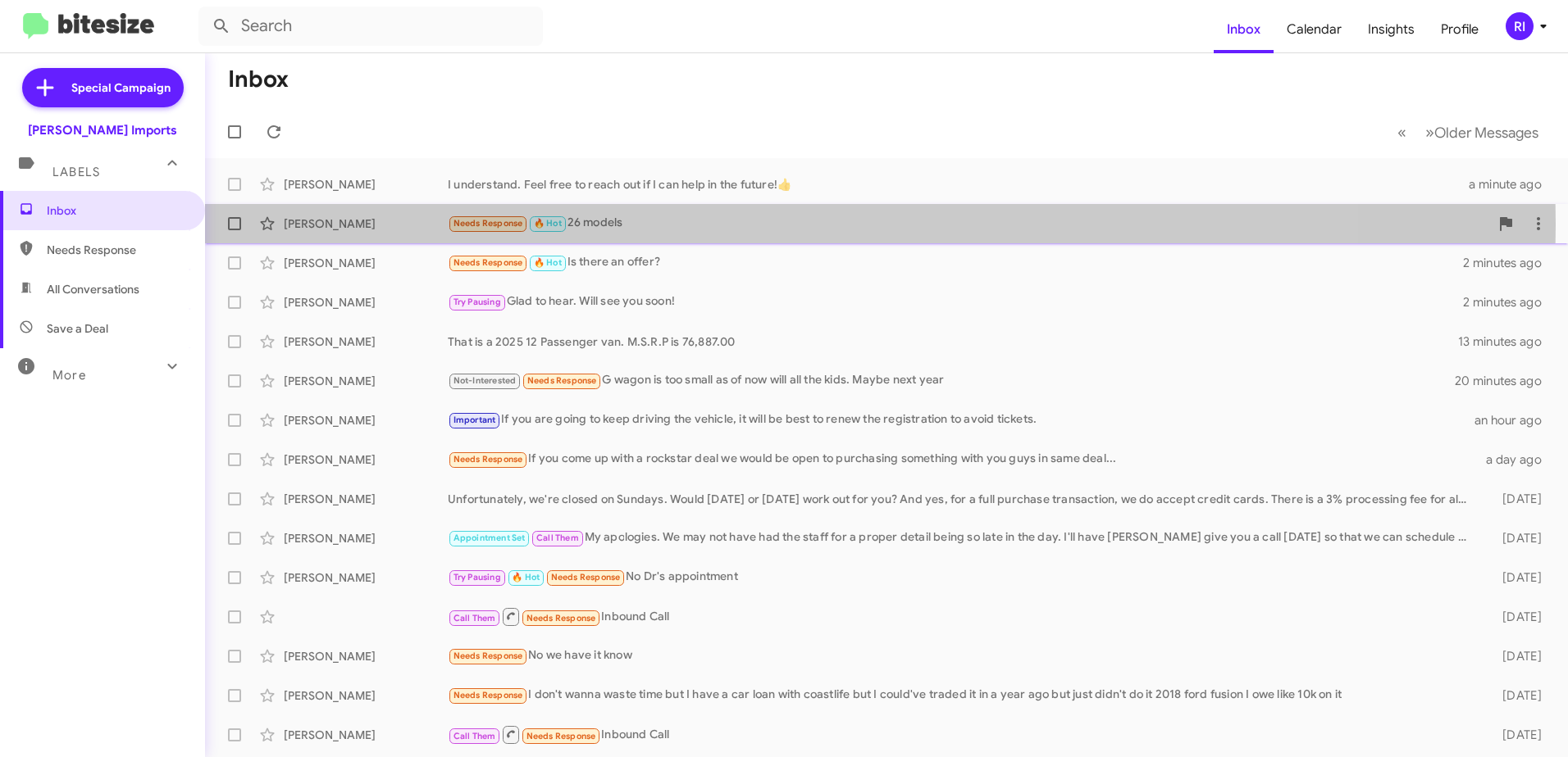
click at [623, 224] on div "Needs Response 🔥 Hot 26 models" at bounding box center [969, 223] width 1041 height 19
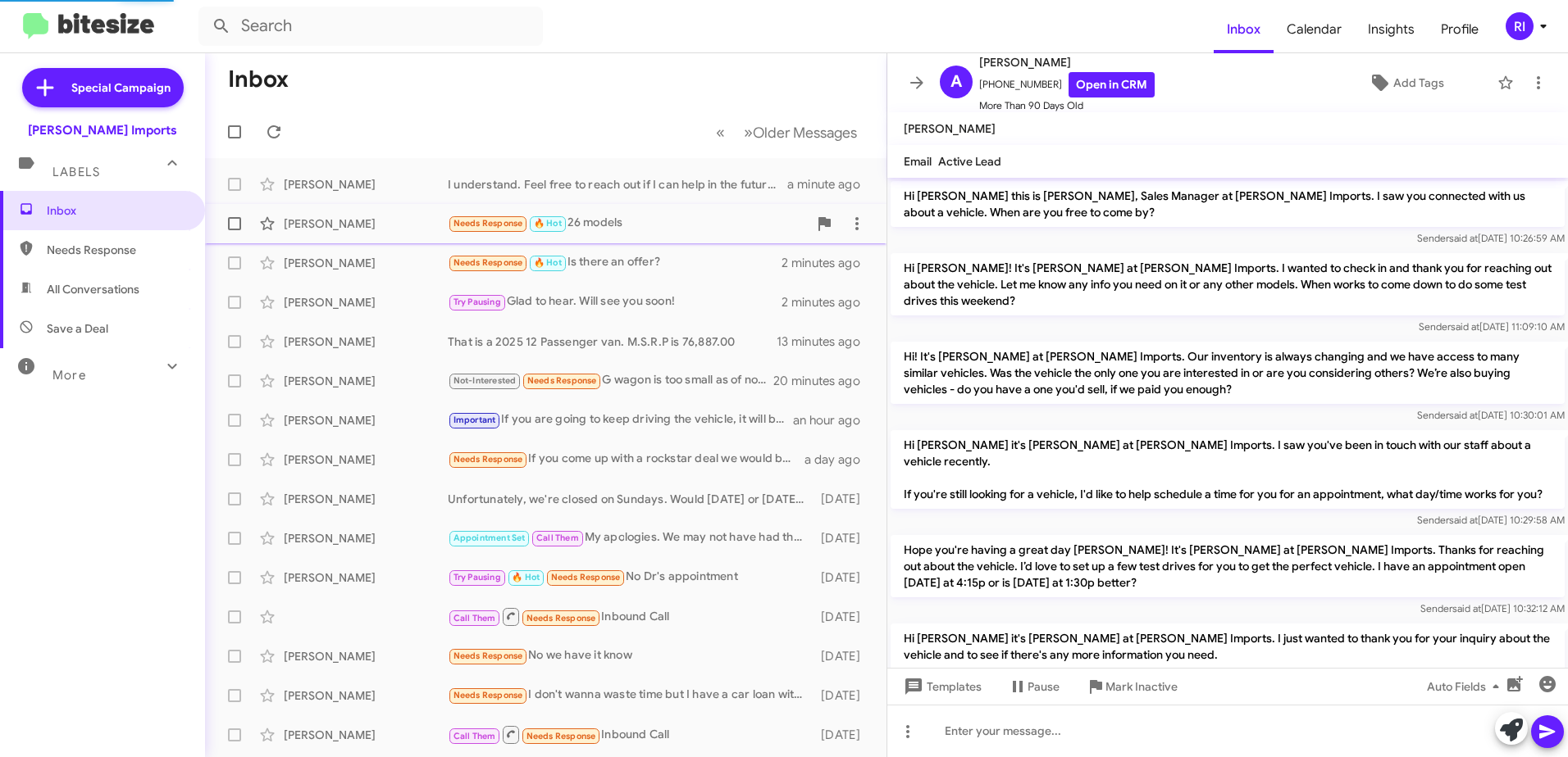
scroll to position [899, 0]
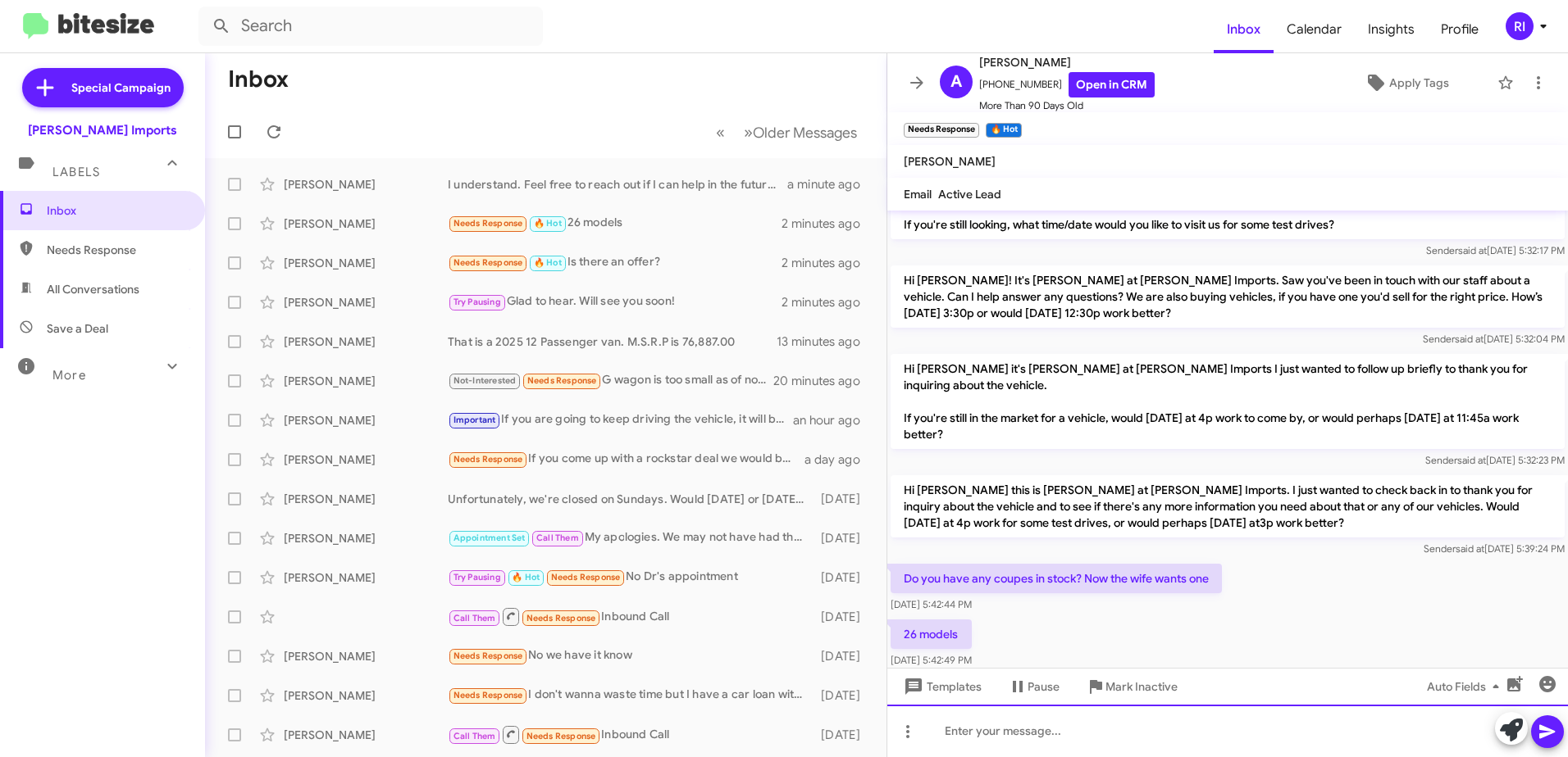
click at [957, 726] on div at bounding box center [1228, 731] width 681 height 52
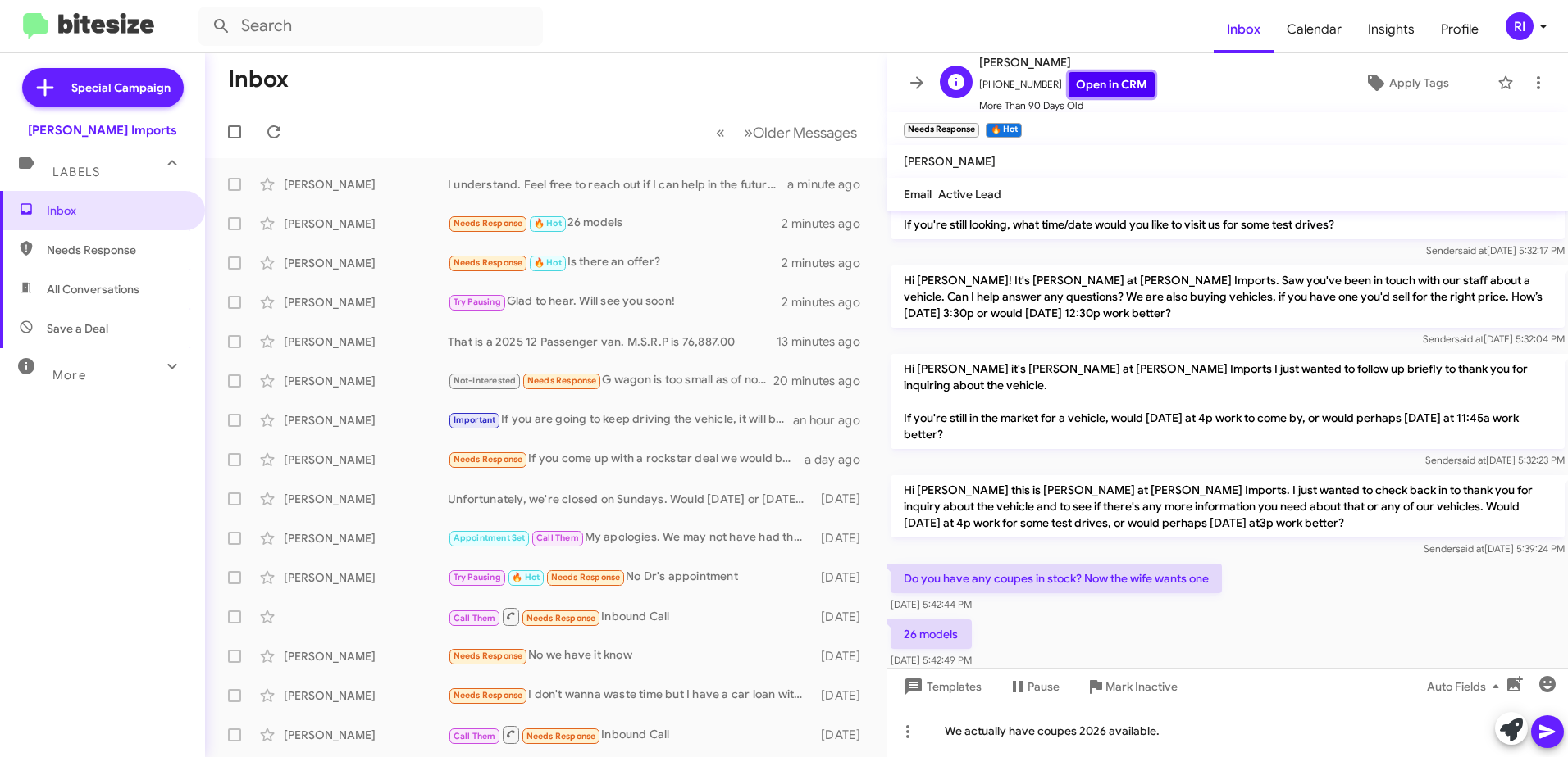
click at [1077, 75] on link "Open in CRM" at bounding box center [1111, 85] width 86 height 26
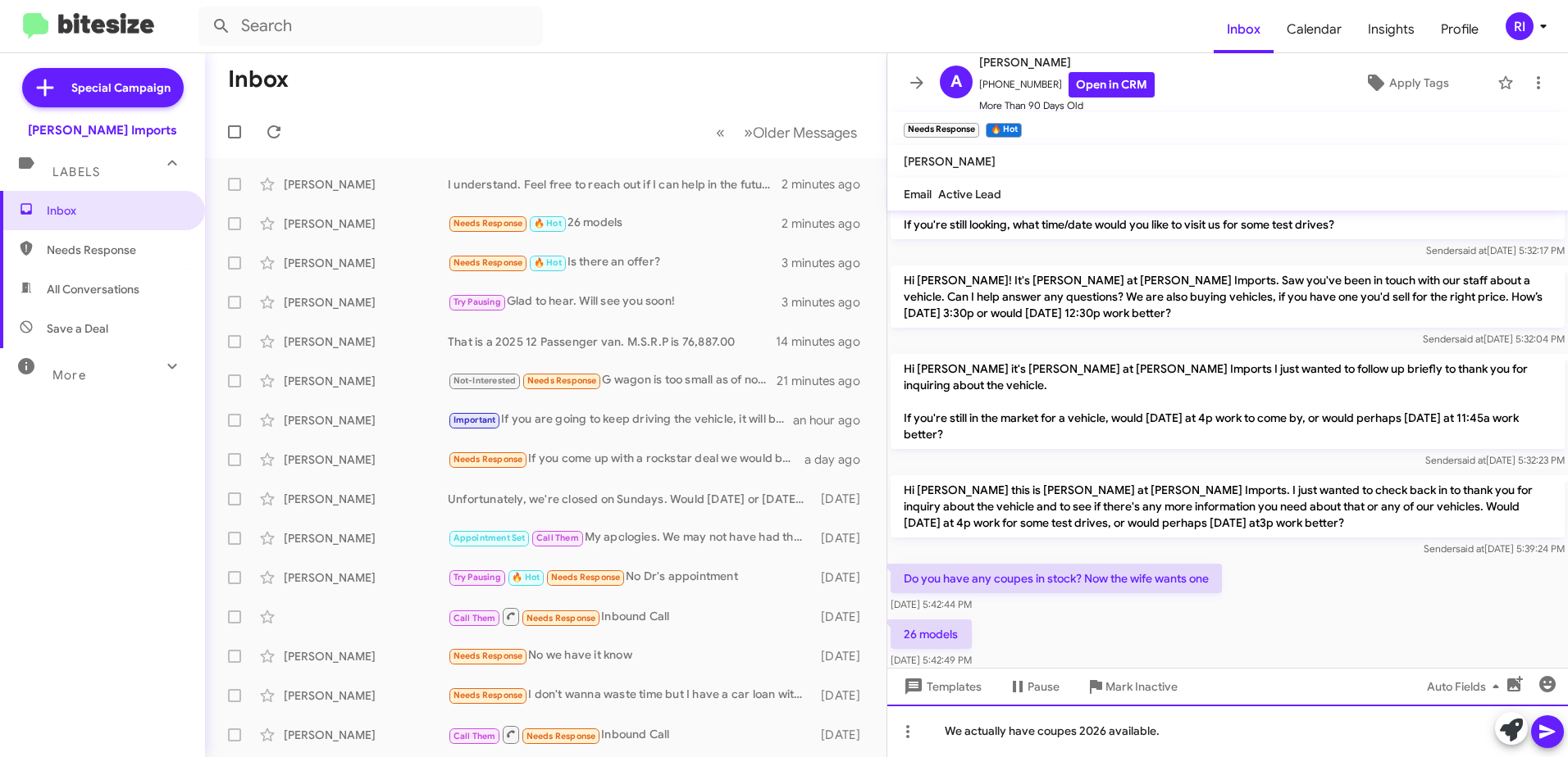
click at [1039, 722] on div "We actually have coupes 2026 available." at bounding box center [1228, 731] width 681 height 52
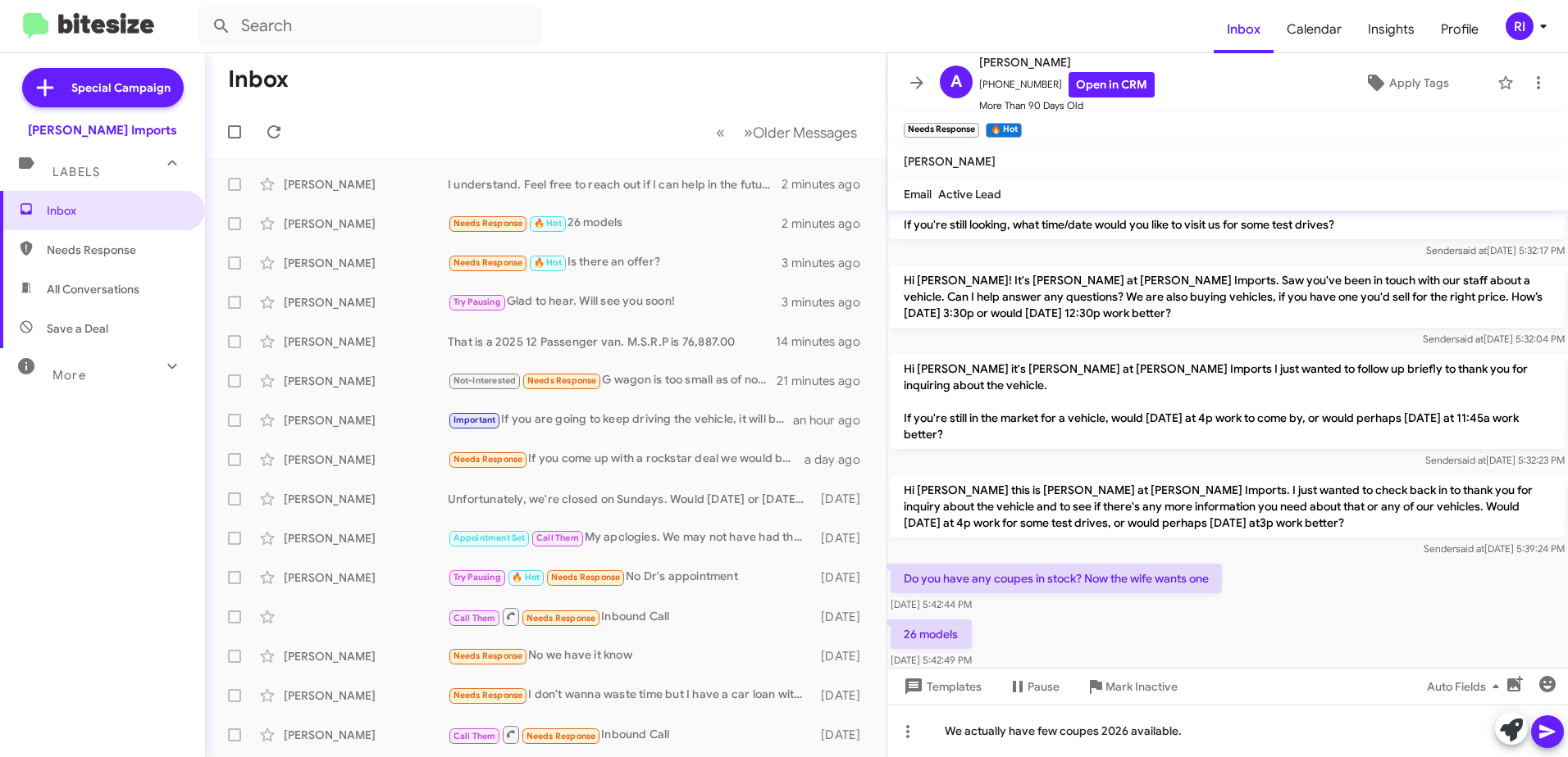
click at [1555, 738] on icon at bounding box center [1548, 731] width 19 height 19
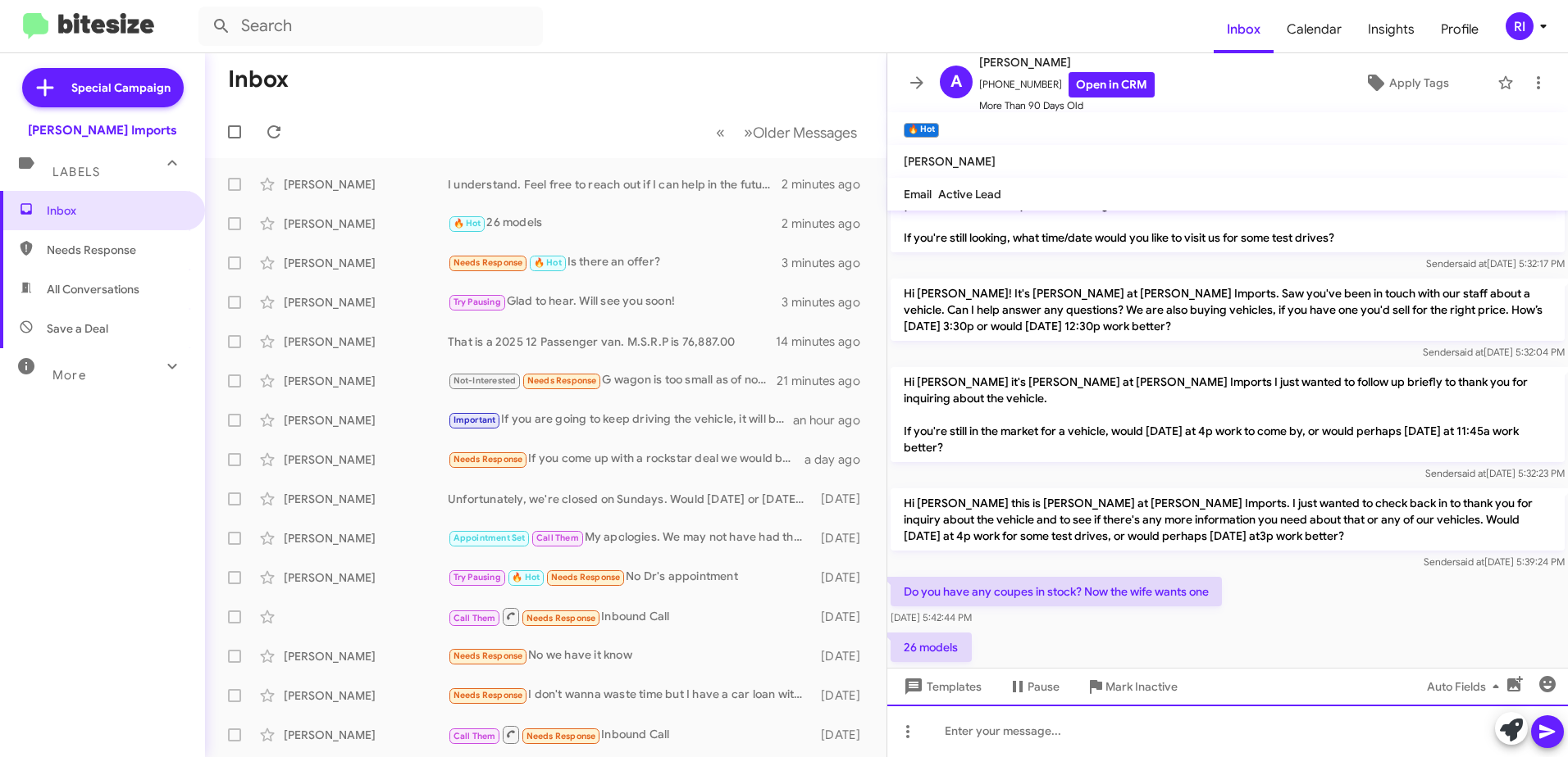
scroll to position [992, 0]
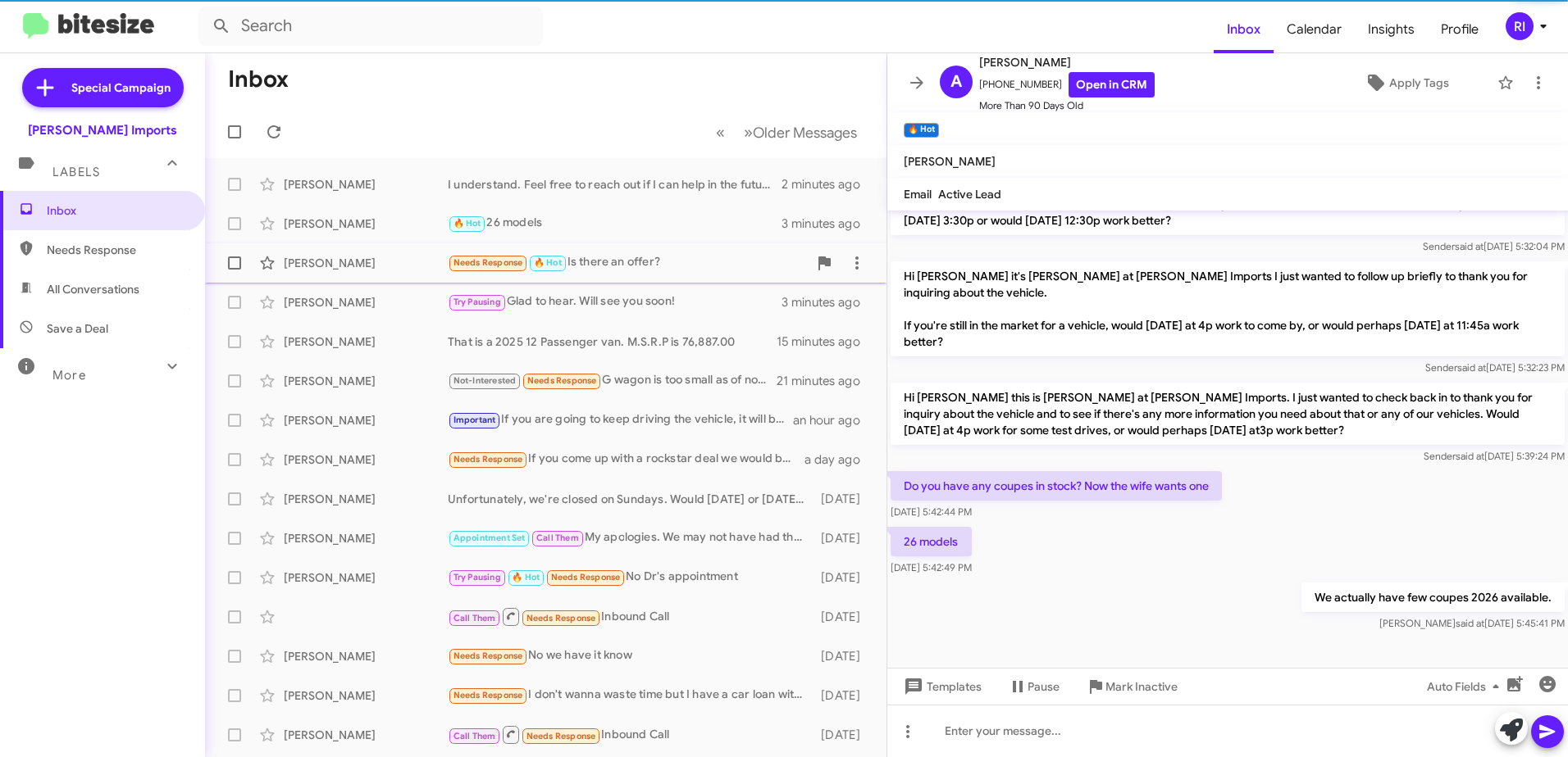
click at [587, 261] on div "Needs Response 🔥 Hot Is there an offer?" at bounding box center [628, 262] width 360 height 19
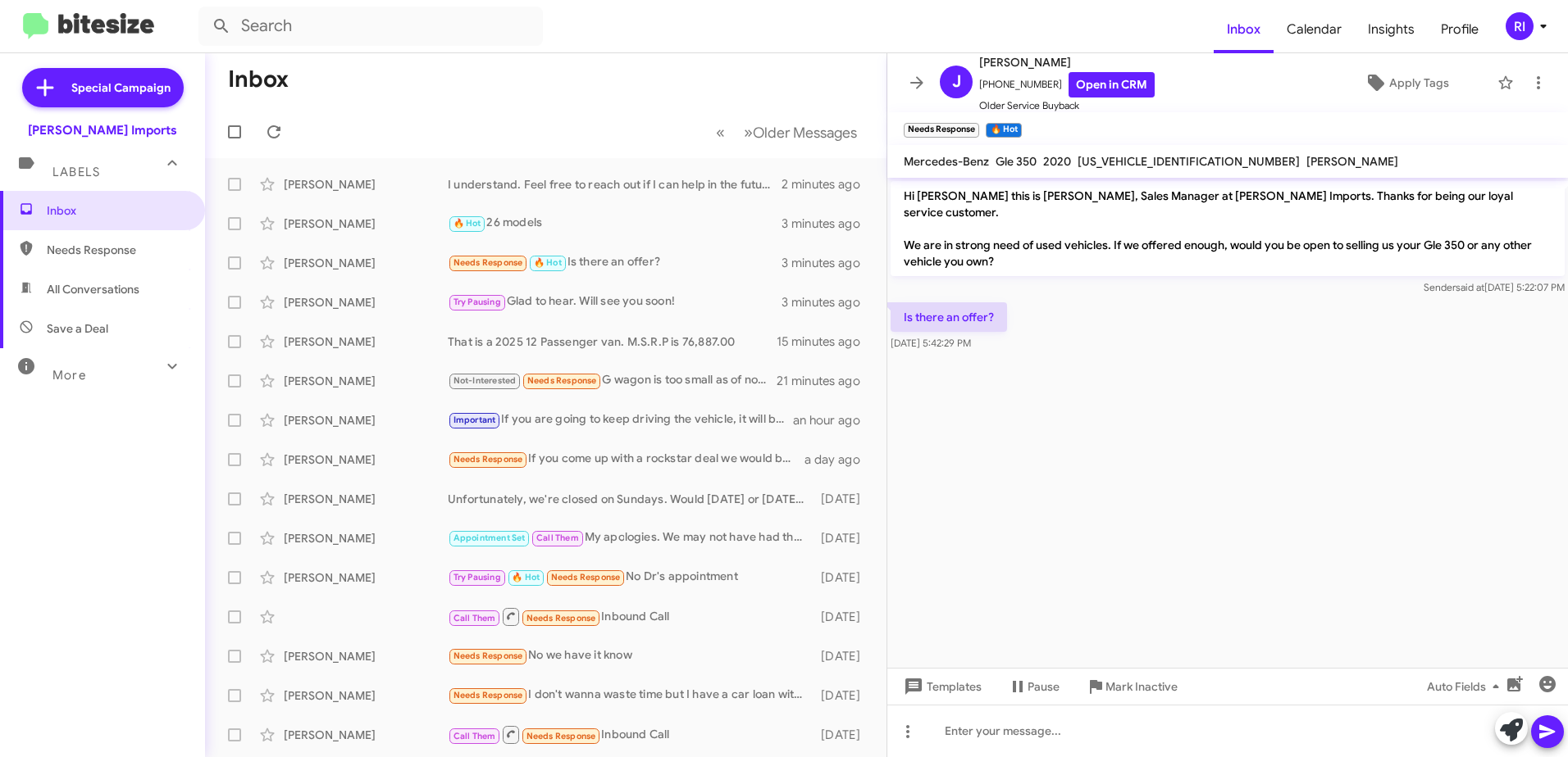
click at [1101, 161] on span "[US_VEHICLE_IDENTIFICATION_NUMBER]" at bounding box center [1188, 161] width 222 height 15
copy span "[US_VEHICLE_IDENTIFICATION_NUMBER]"
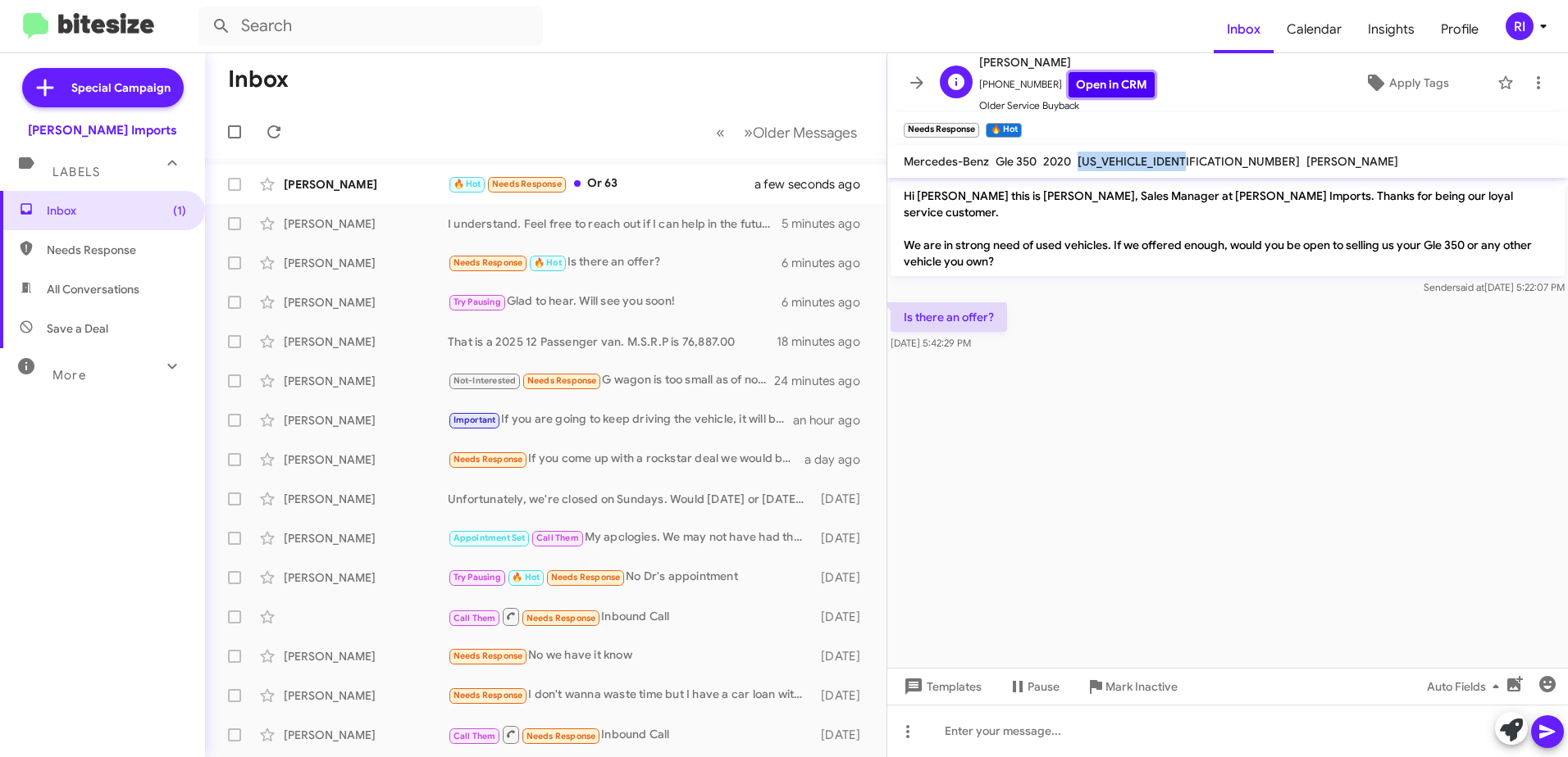
click at [1103, 86] on link "Open in CRM" at bounding box center [1111, 85] width 86 height 26
click at [515, 108] on mat-toolbar-row "« Previous » Next Older Messages" at bounding box center [545, 132] width 681 height 52
click at [911, 83] on icon at bounding box center [917, 82] width 13 height 12
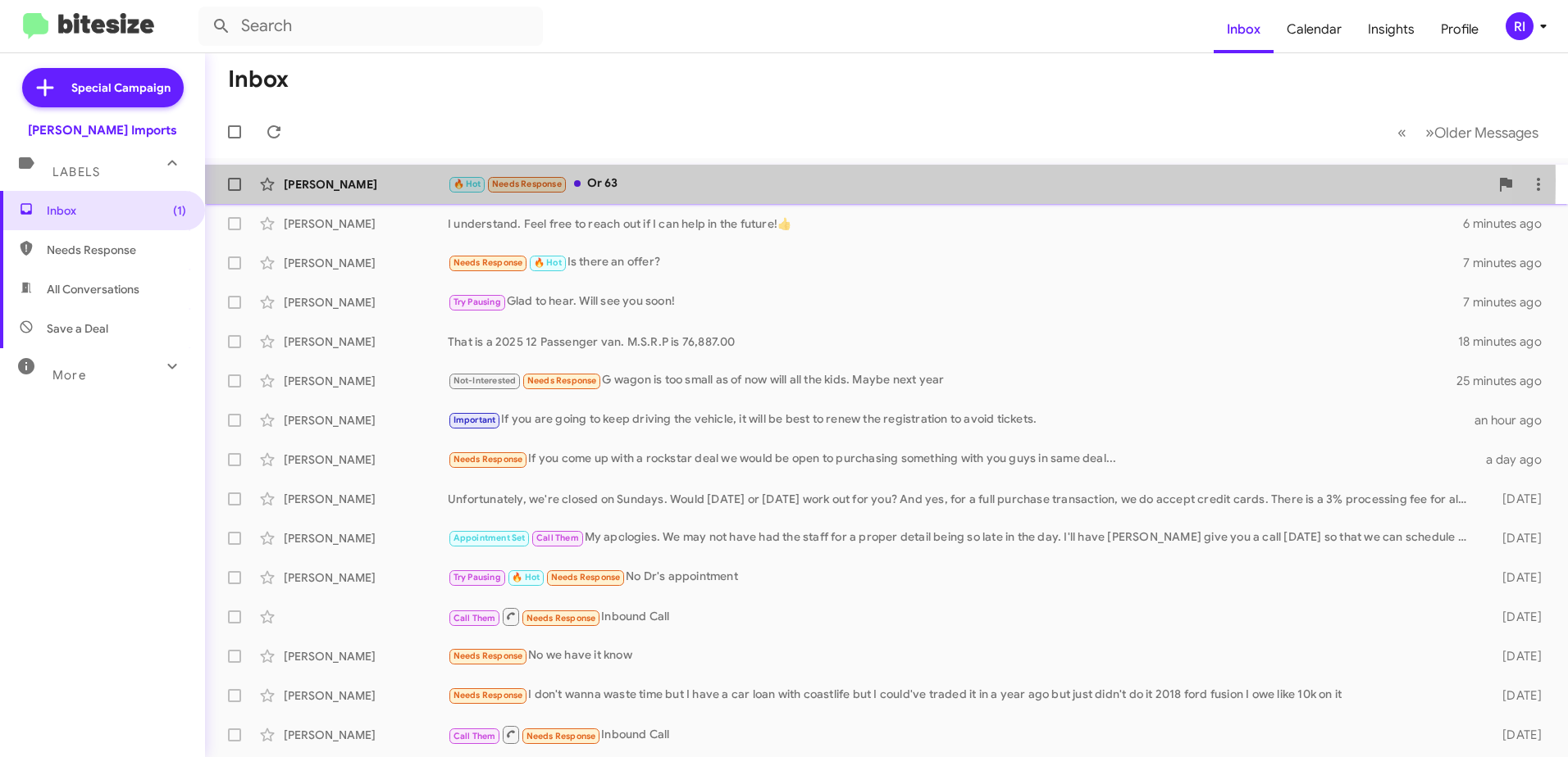
click at [597, 180] on div "🔥 Hot Needs Response Or 63" at bounding box center [969, 184] width 1041 height 19
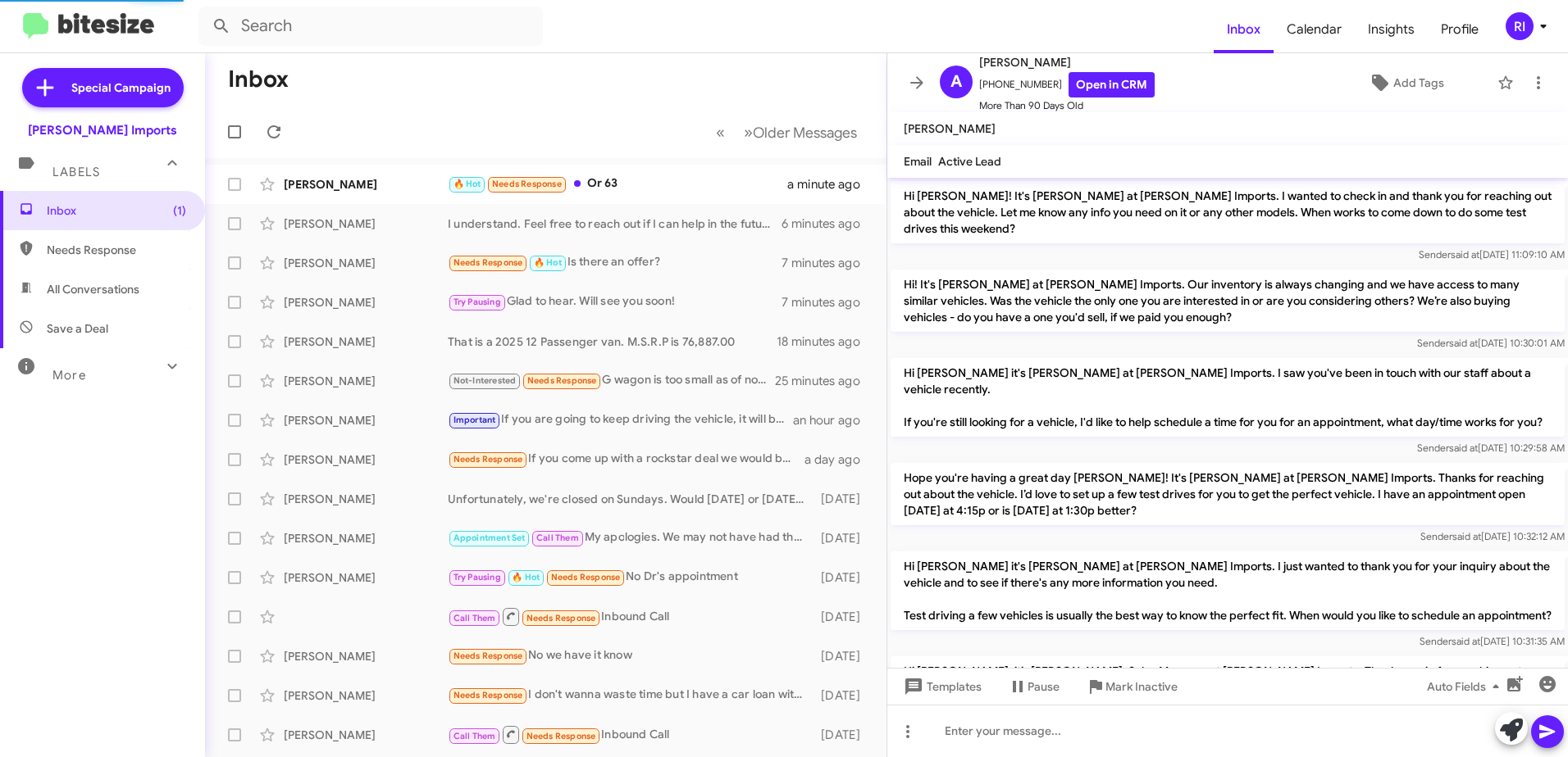
scroll to position [1182, 0]
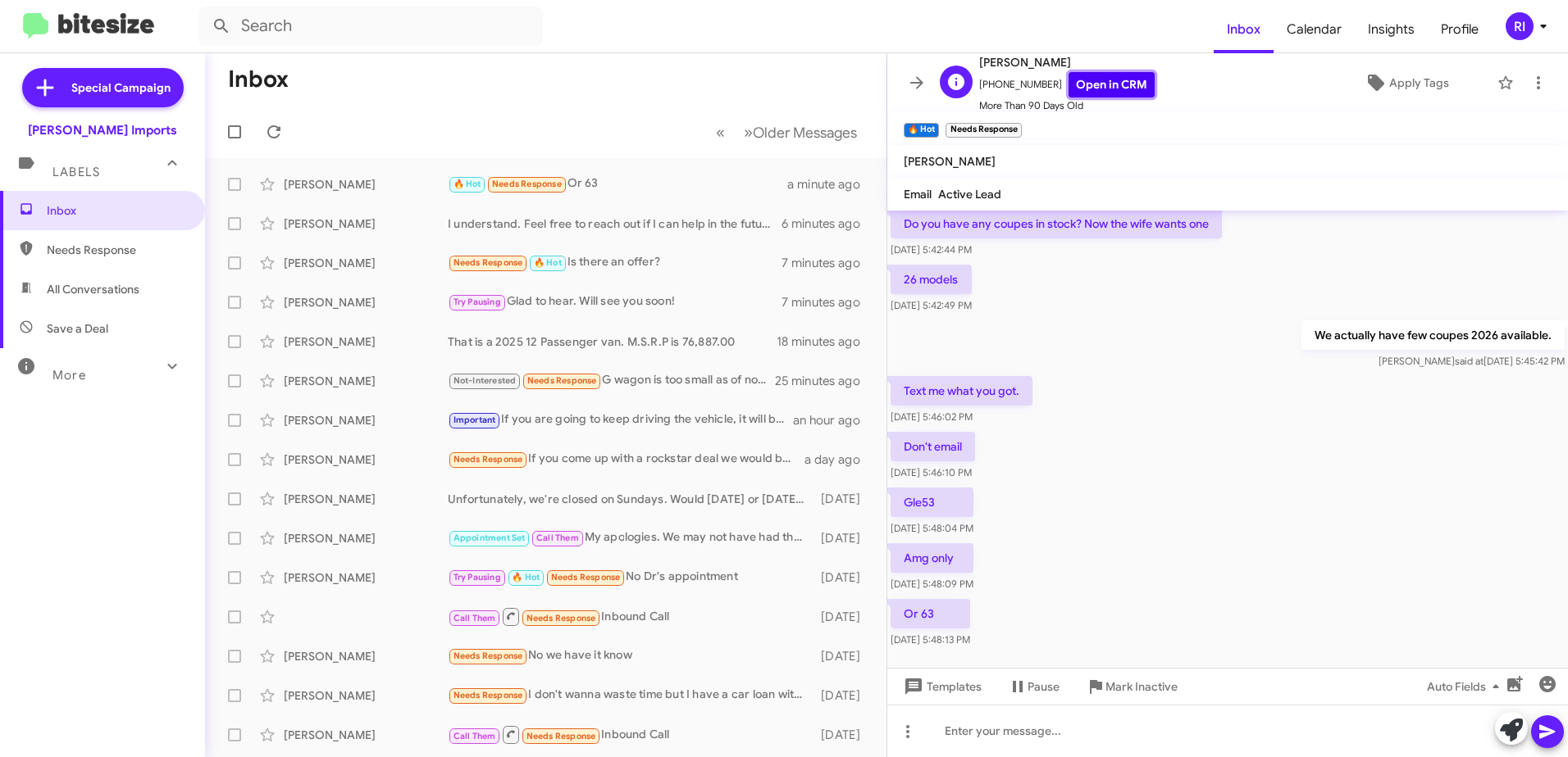
click at [1076, 79] on link "Open in CRM" at bounding box center [1111, 85] width 86 height 26
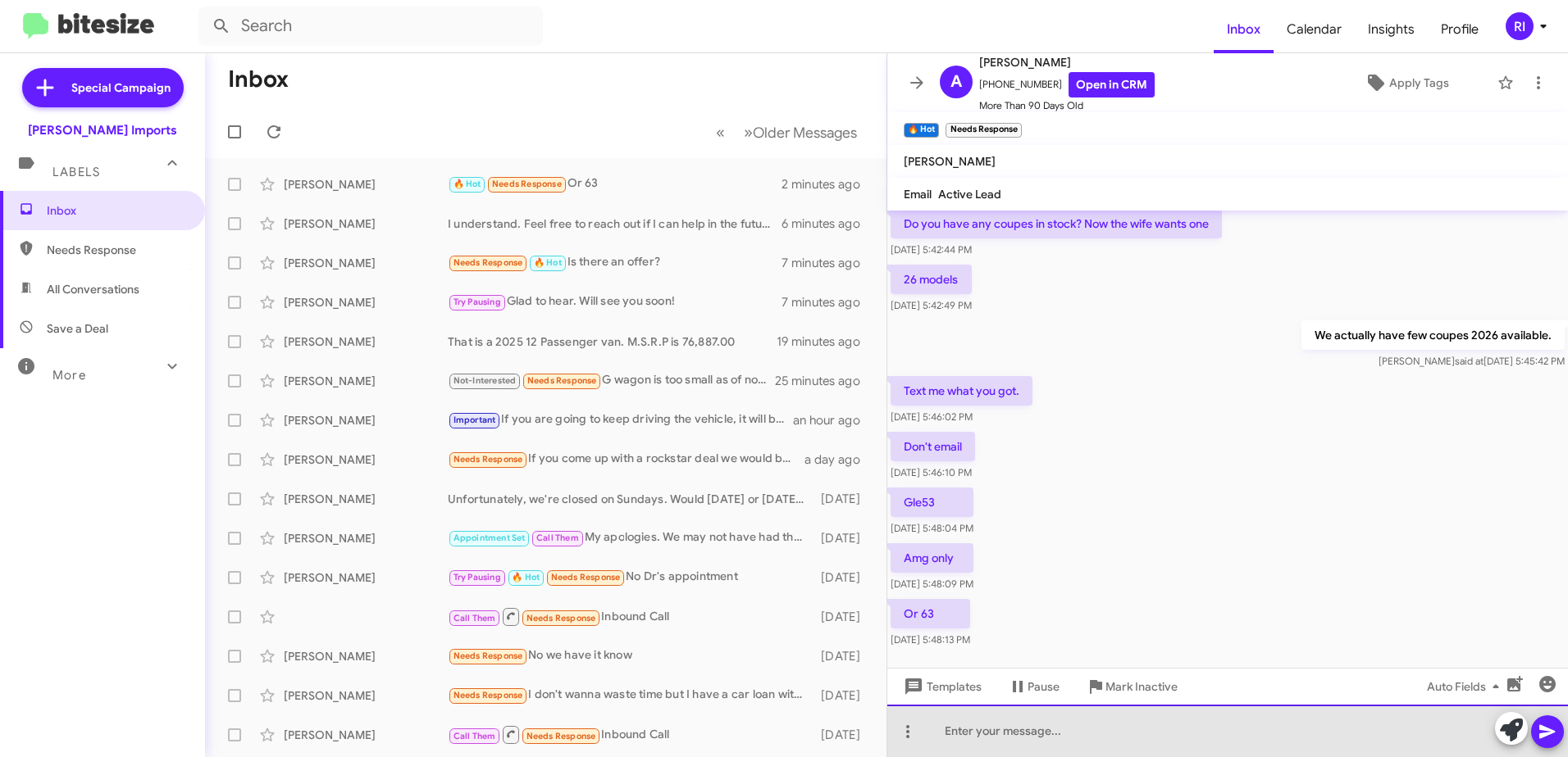
click at [1012, 727] on div at bounding box center [1228, 731] width 681 height 52
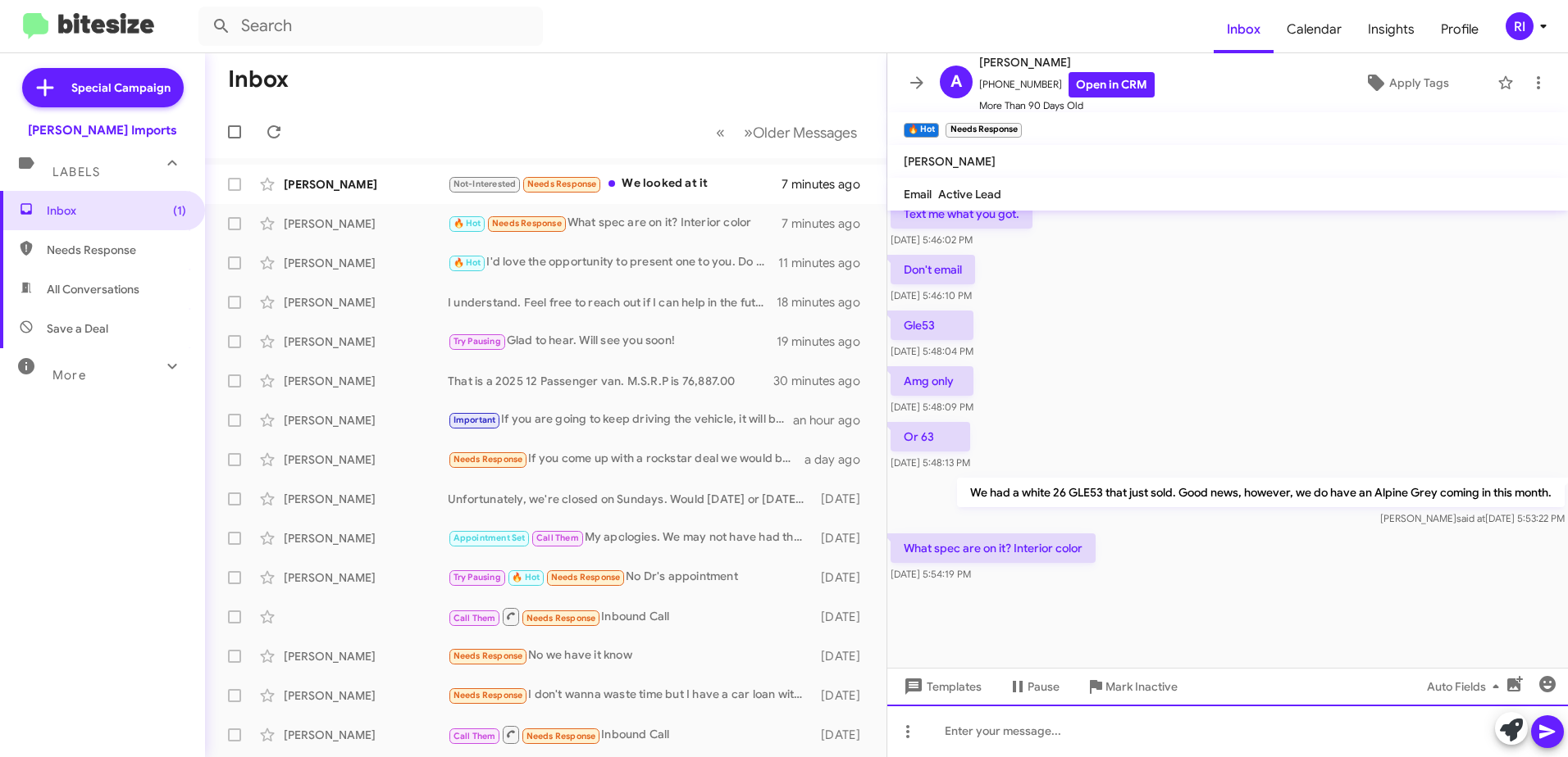
scroll to position [1165, 0]
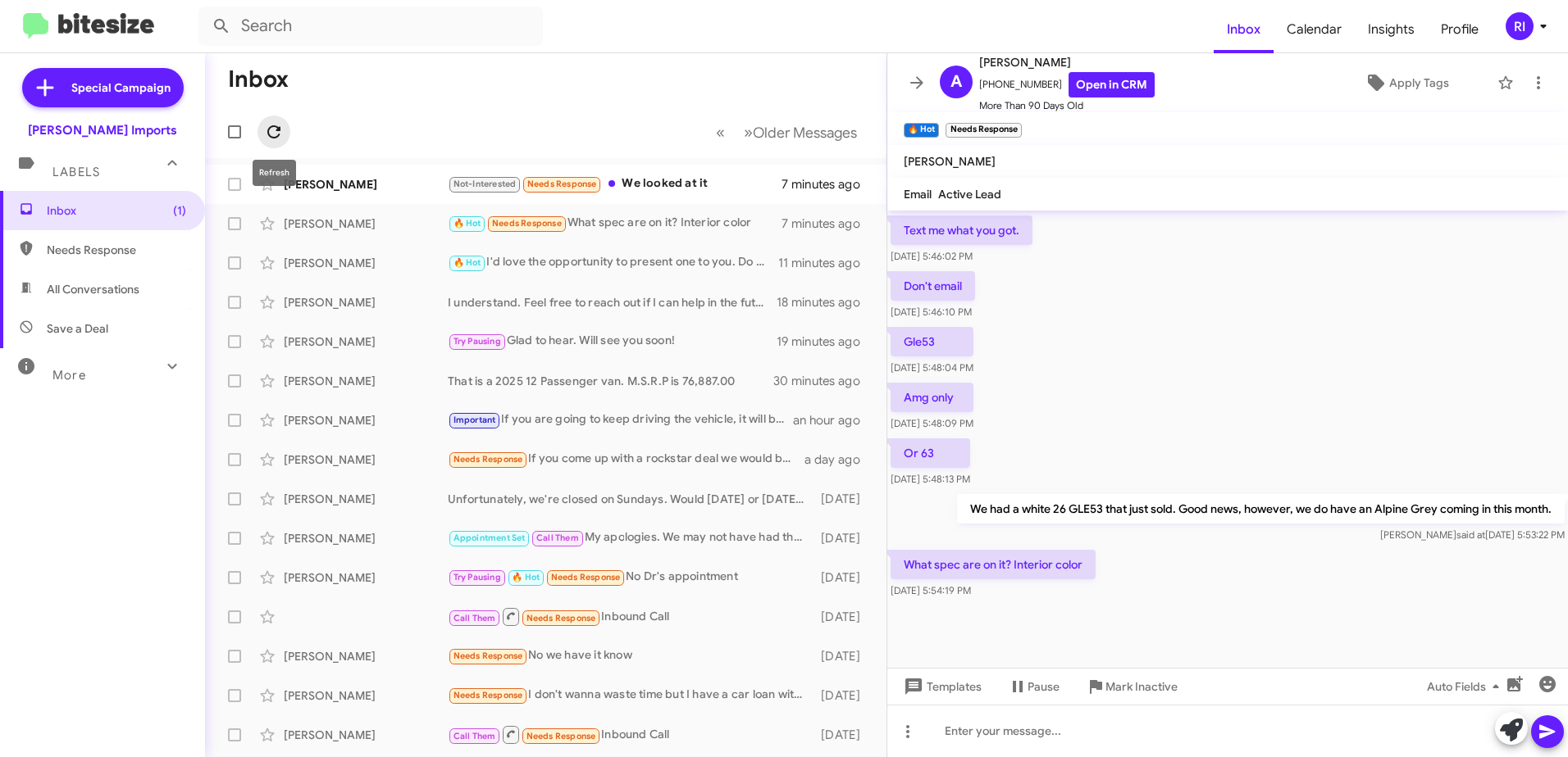
click at [270, 136] on icon at bounding box center [273, 132] width 13 height 13
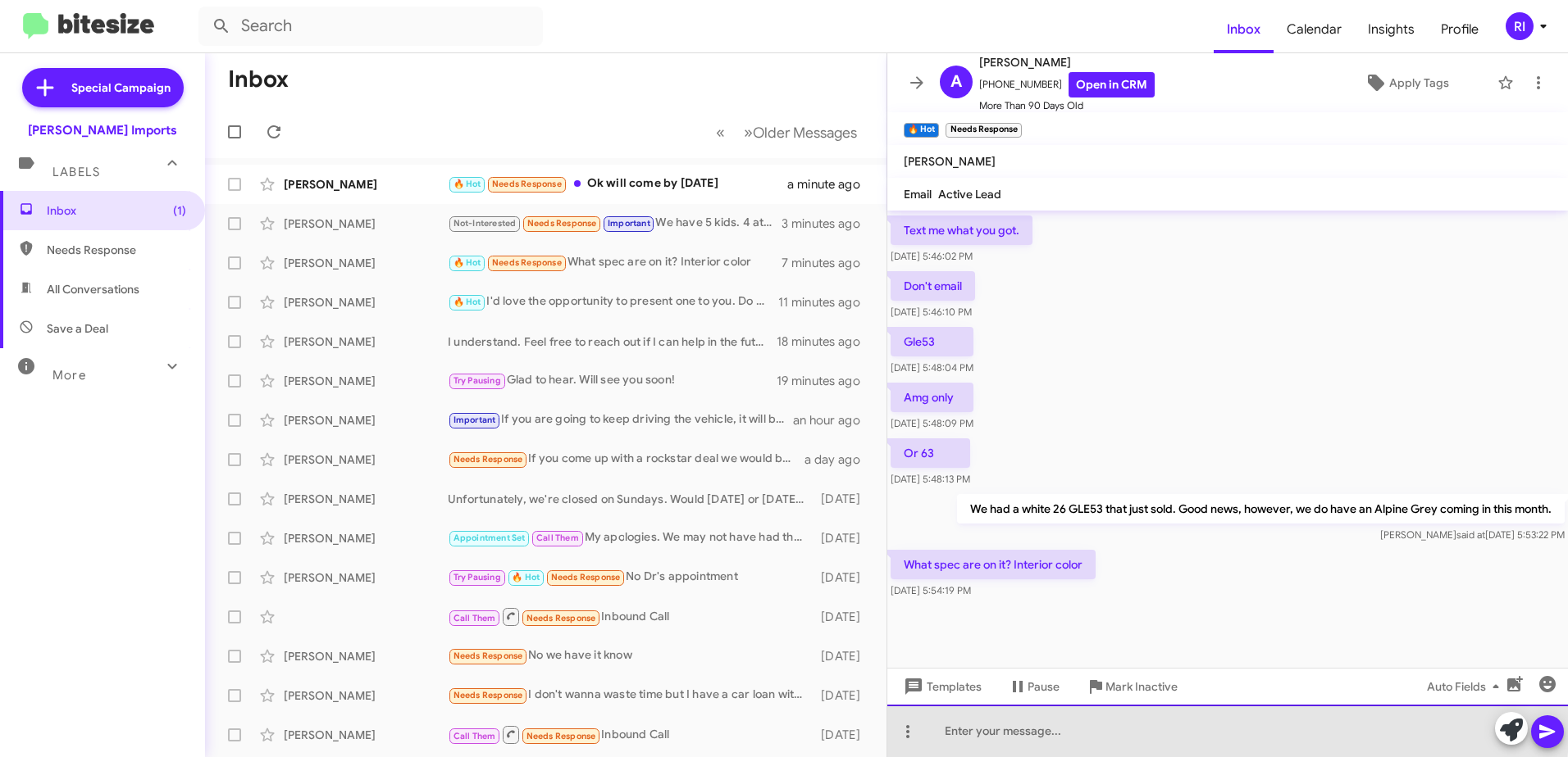
click at [987, 723] on div at bounding box center [1228, 731] width 681 height 52
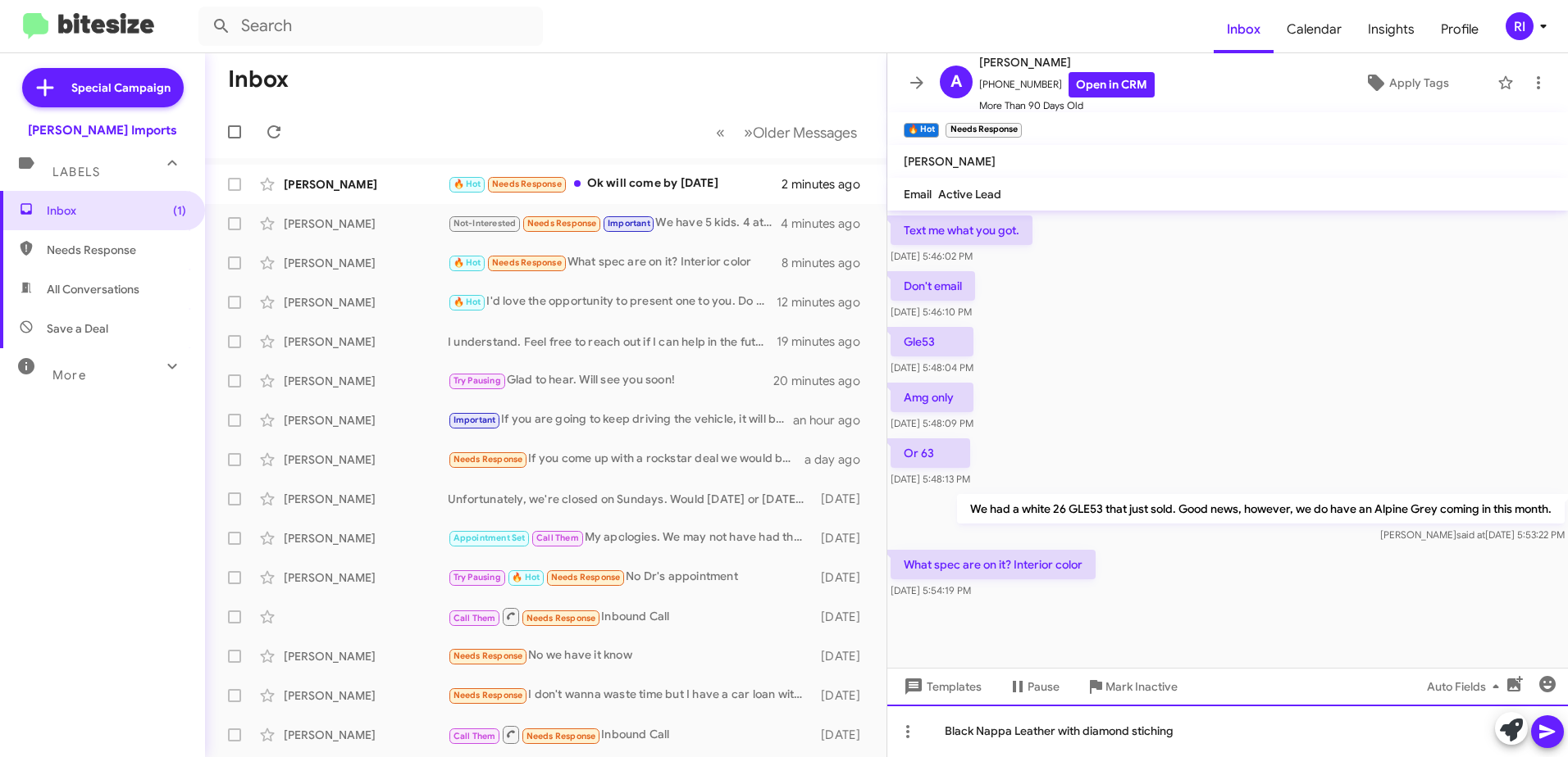
drag, startPoint x: 1153, startPoint y: 724, endPoint x: 1168, endPoint y: 736, distance: 19.2
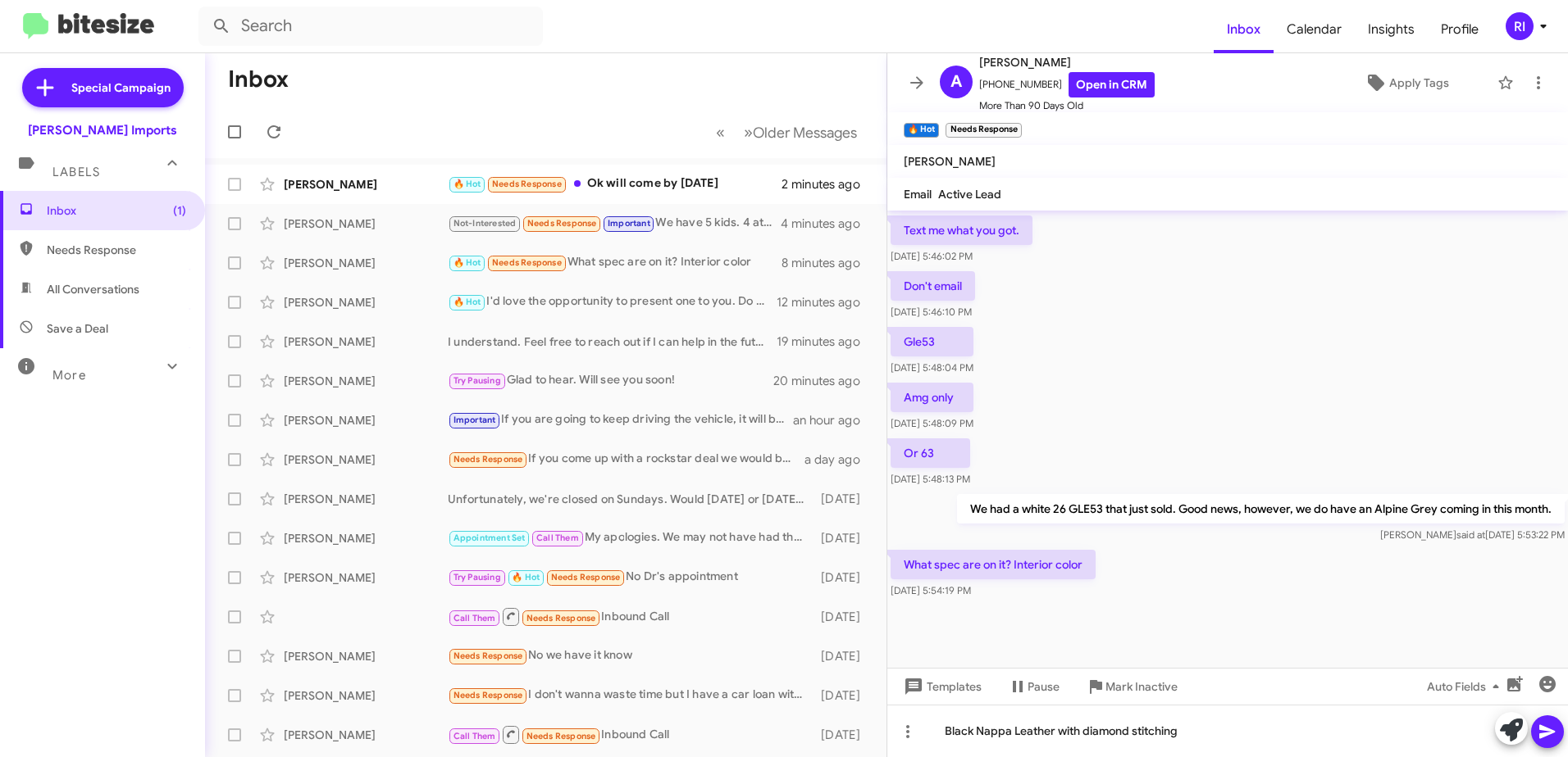
click at [1552, 726] on icon at bounding box center [1548, 731] width 19 height 19
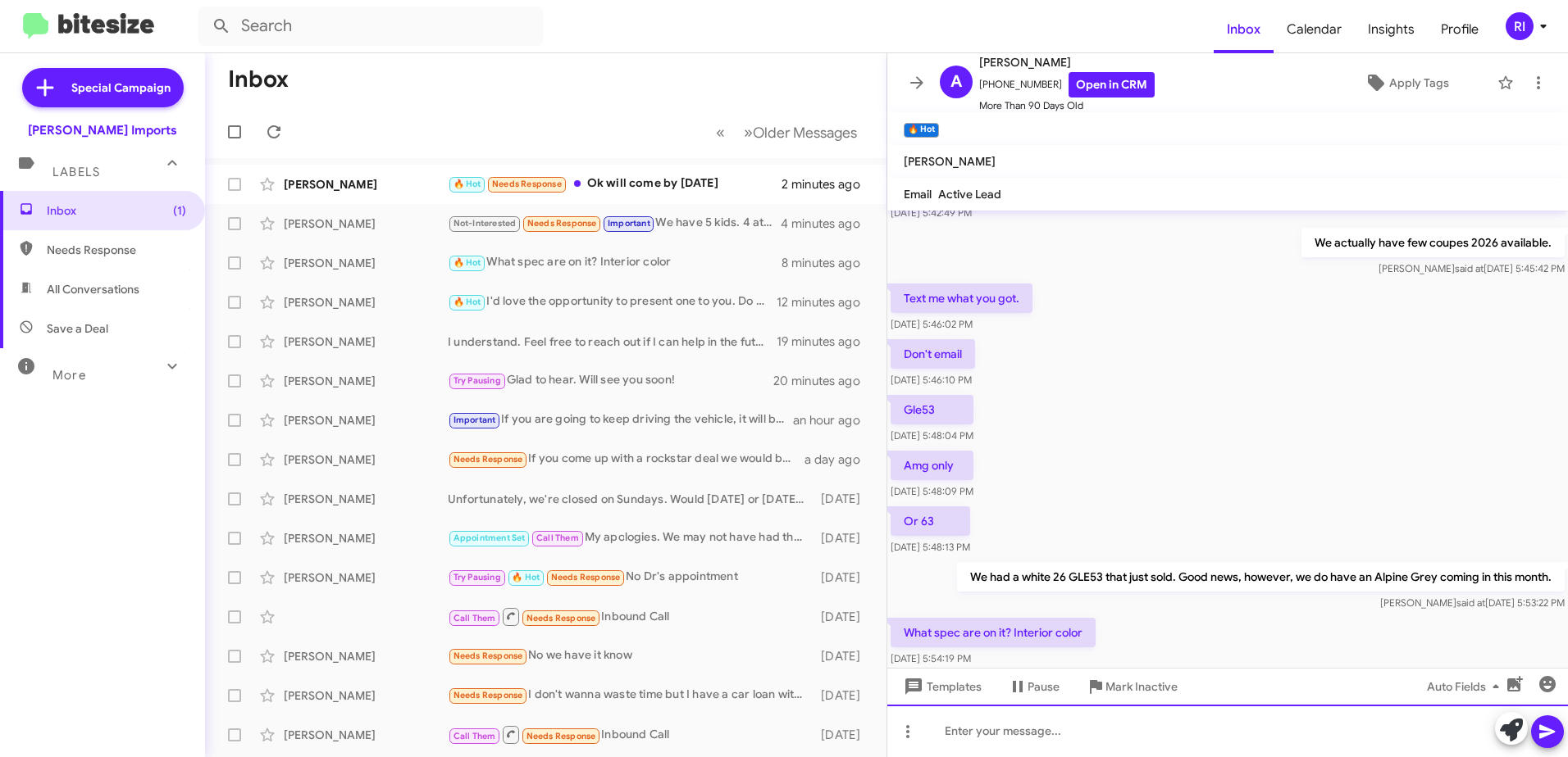
scroll to position [1579, 0]
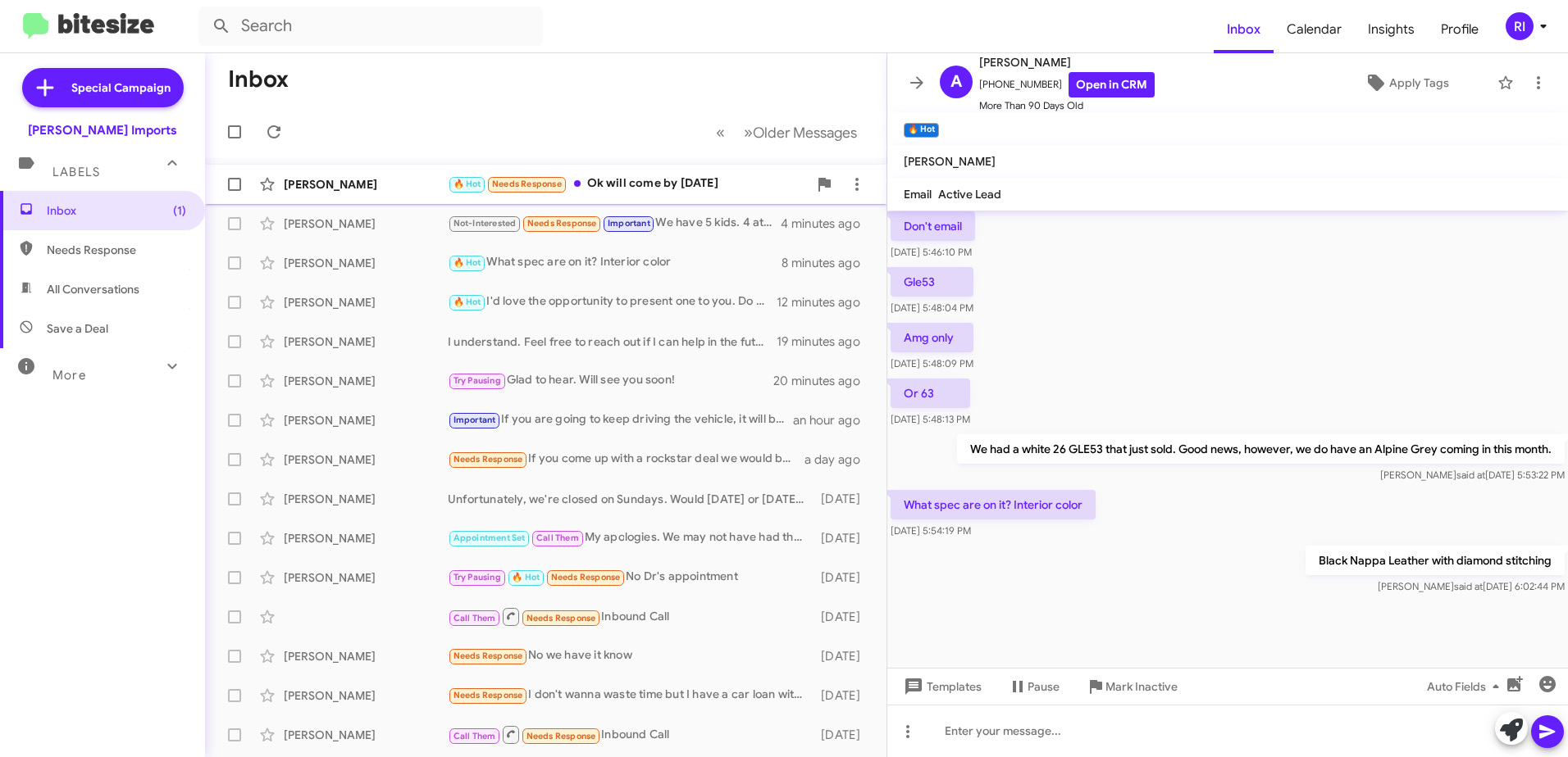
click at [653, 185] on div "🔥 Hot Needs Response Ok will come by Friday" at bounding box center [628, 184] width 360 height 19
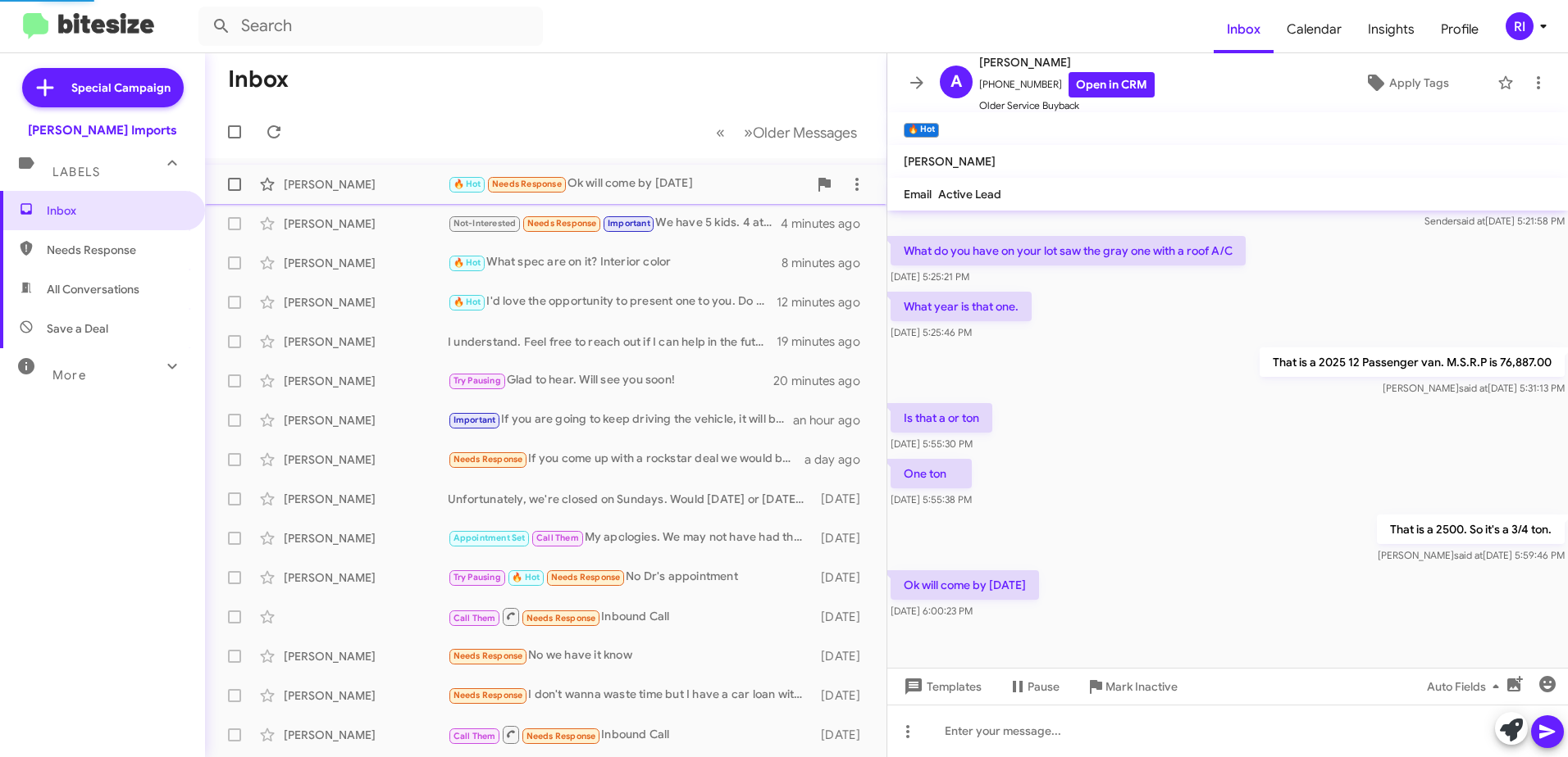
scroll to position [348, 0]
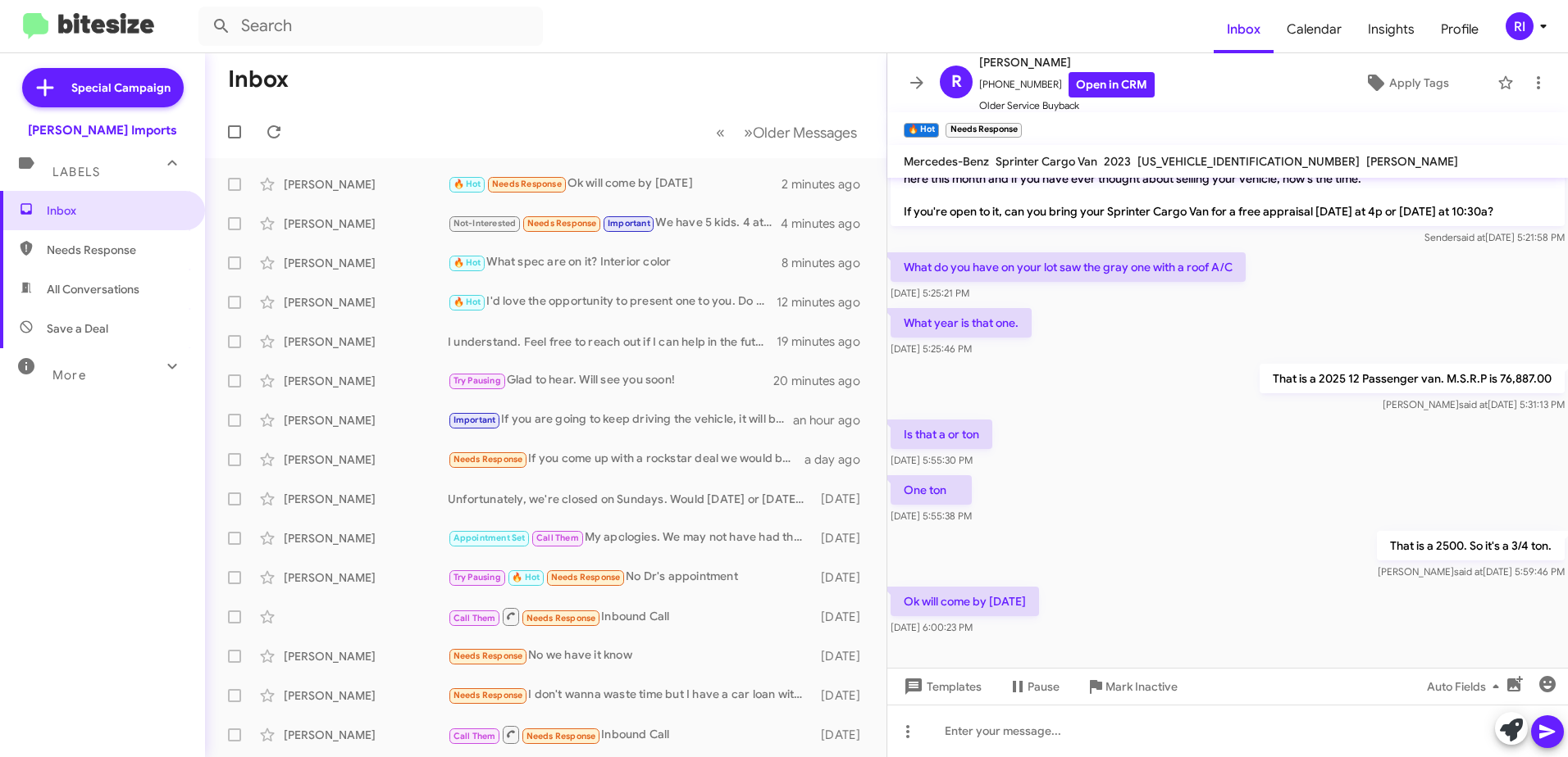
click at [624, 115] on mat-toolbar-row "« Previous » Next Older Messages" at bounding box center [545, 132] width 681 height 52
click at [680, 216] on div "Not-Interested Needs Response Important We have 5 kids. 4 at home" at bounding box center [628, 223] width 360 height 19
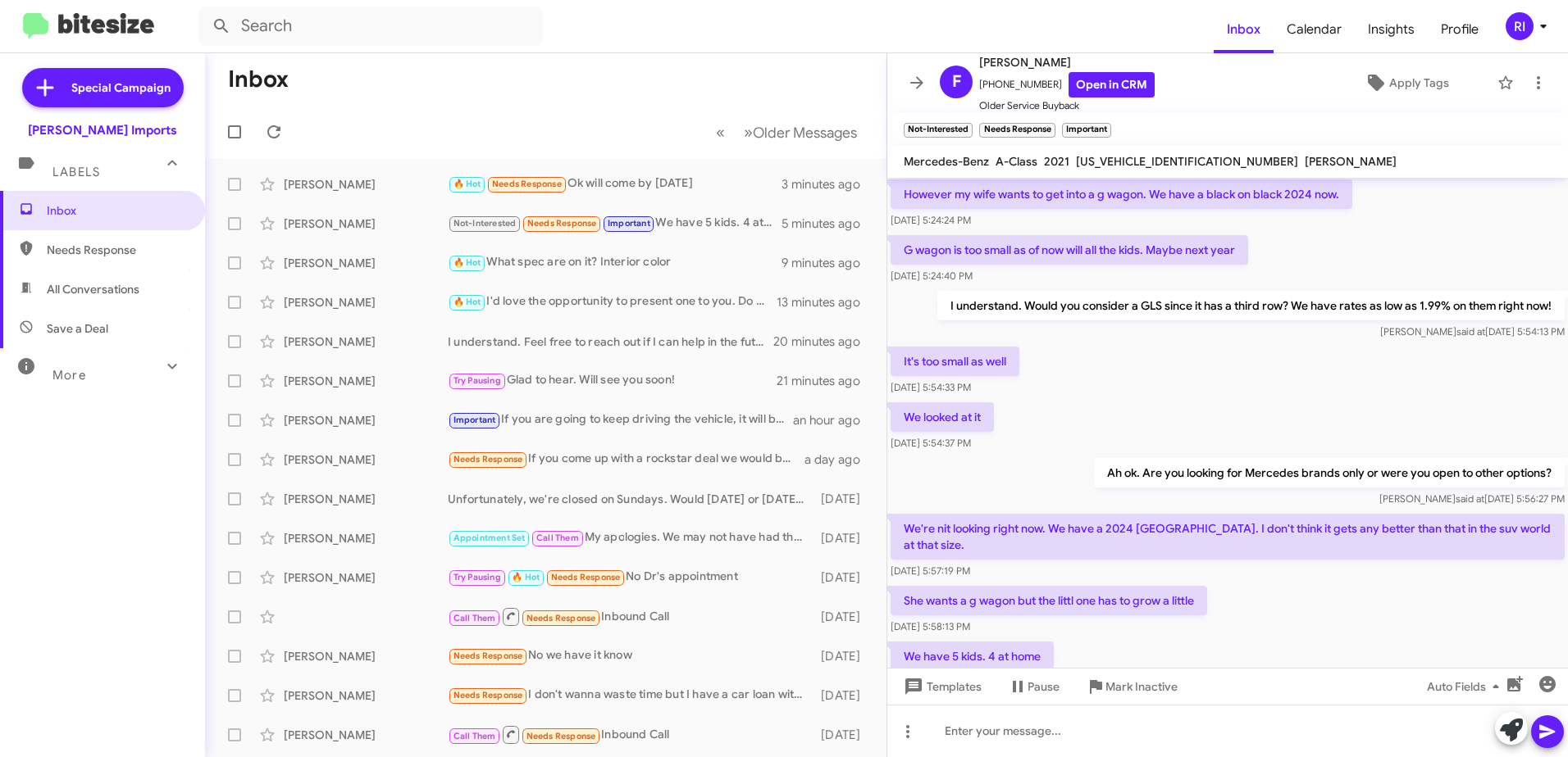
scroll to position [622, 0]
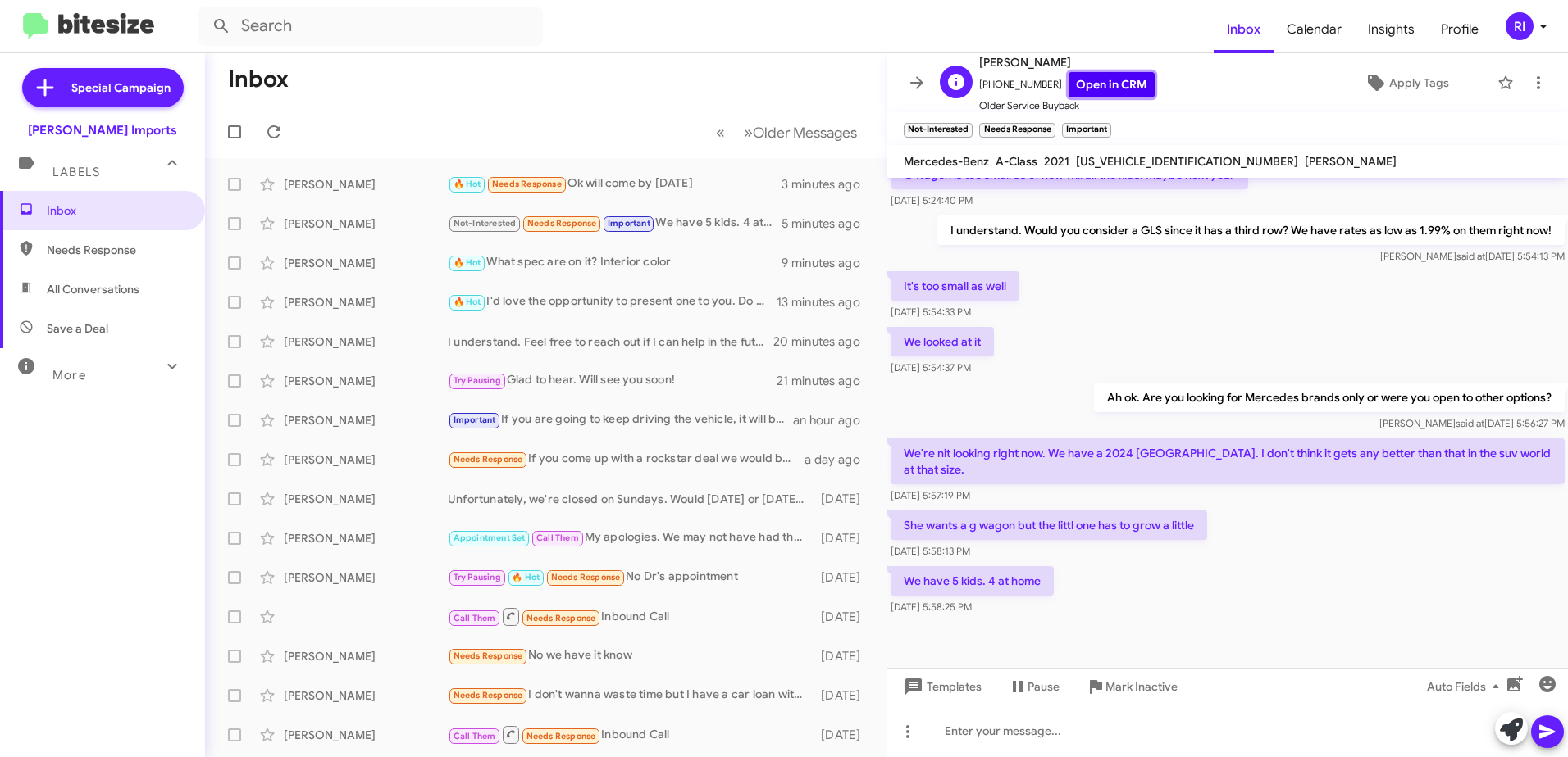
click at [1100, 84] on link "Open in CRM" at bounding box center [1111, 85] width 86 height 26
